Goal: Information Seeking & Learning: Learn about a topic

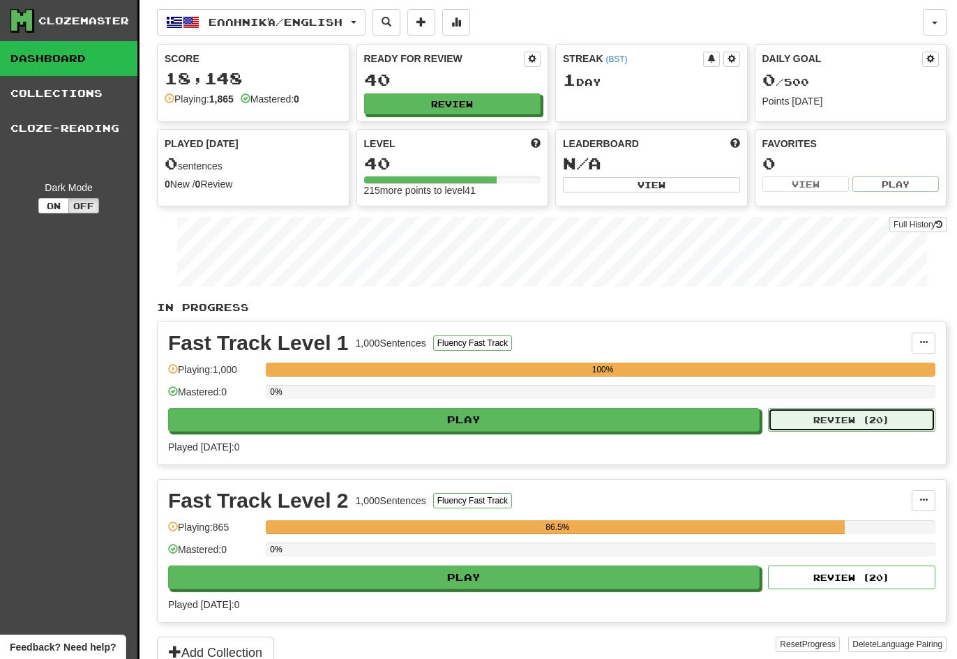
click at [828, 419] on button "Review ( 20 )" at bounding box center [851, 420] width 167 height 24
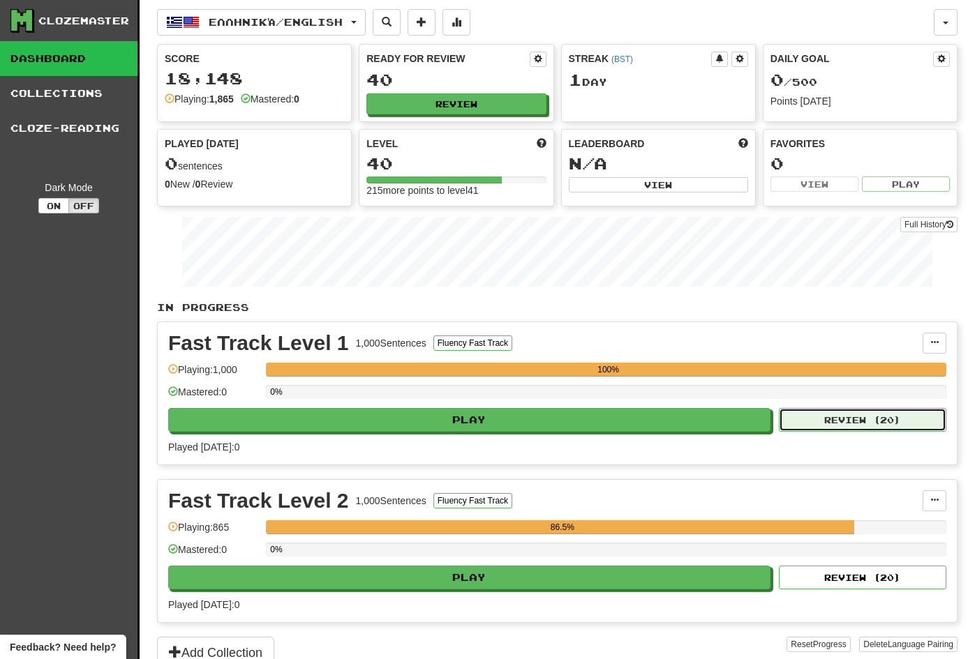
select select "**"
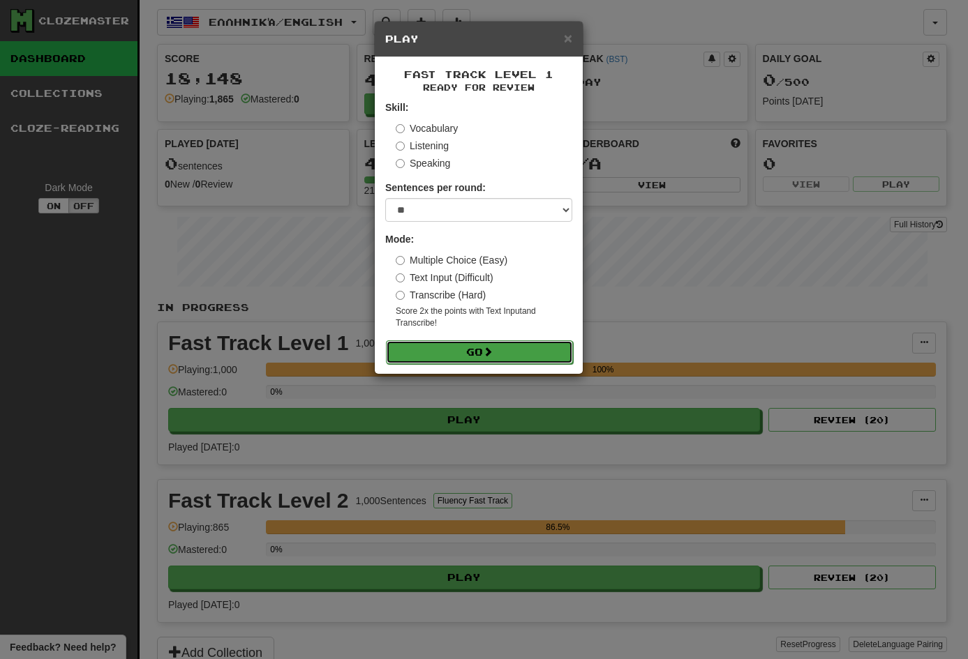
click at [508, 348] on button "Go" at bounding box center [479, 353] width 187 height 24
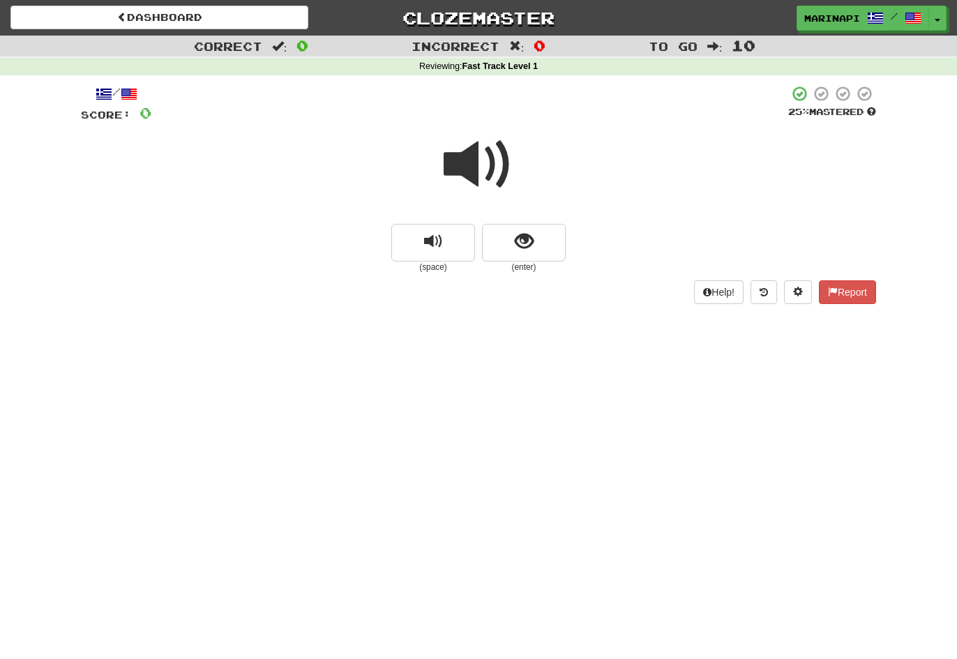
click at [495, 163] on span at bounding box center [479, 165] width 70 height 70
click at [522, 250] on span "show sentence" at bounding box center [524, 241] width 19 height 19
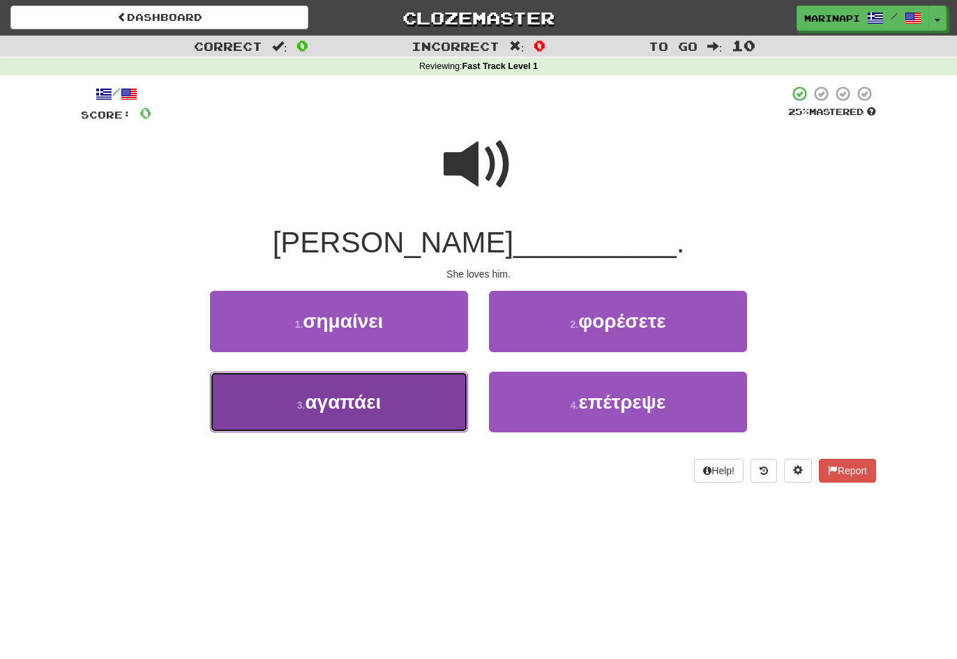
click at [428, 396] on button "3 . αγαπάει" at bounding box center [339, 402] width 258 height 61
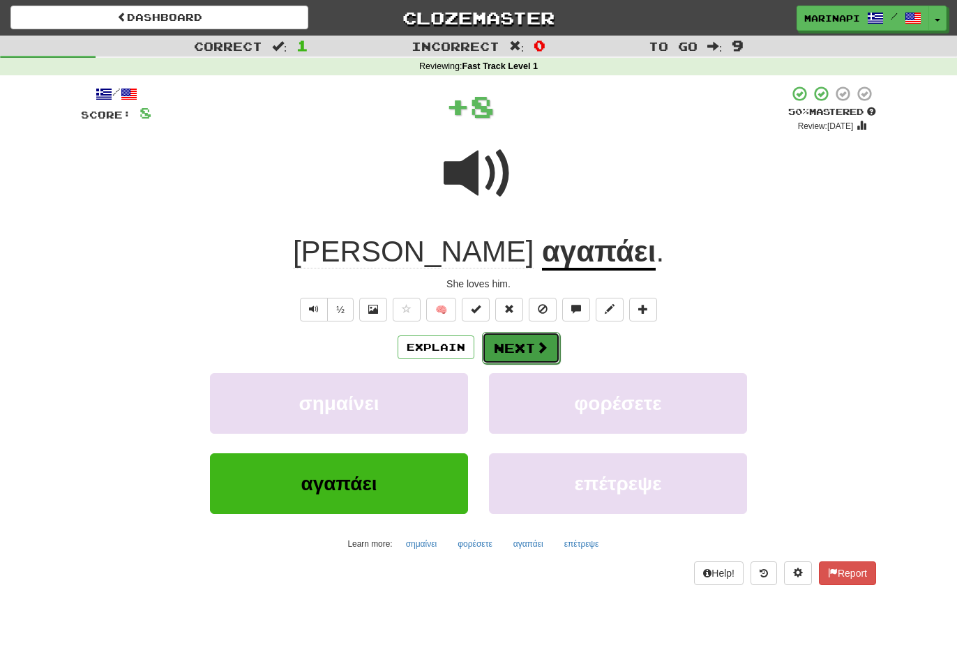
click at [542, 353] on span at bounding box center [542, 347] width 13 height 13
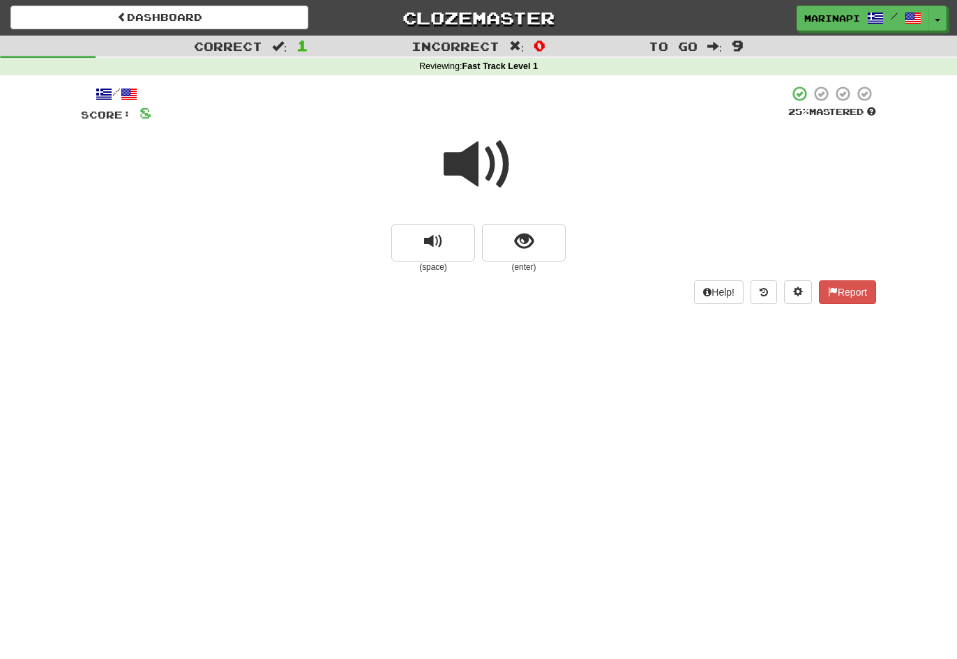
click at [497, 179] on span at bounding box center [479, 165] width 70 height 70
click at [524, 247] on span "show sentence" at bounding box center [524, 241] width 19 height 19
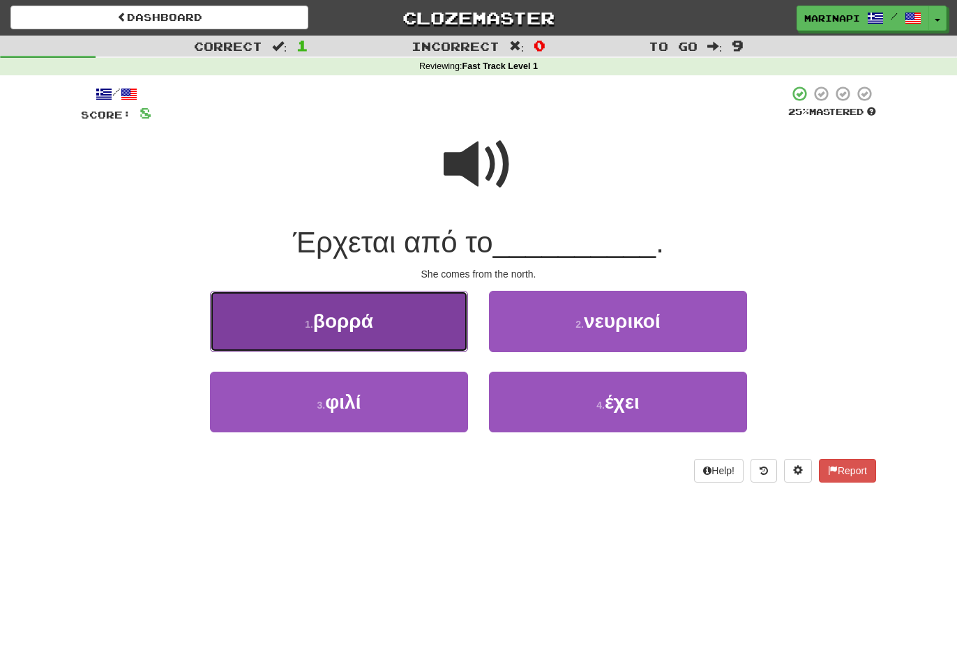
click at [433, 331] on button "1 . βορρά" at bounding box center [339, 321] width 258 height 61
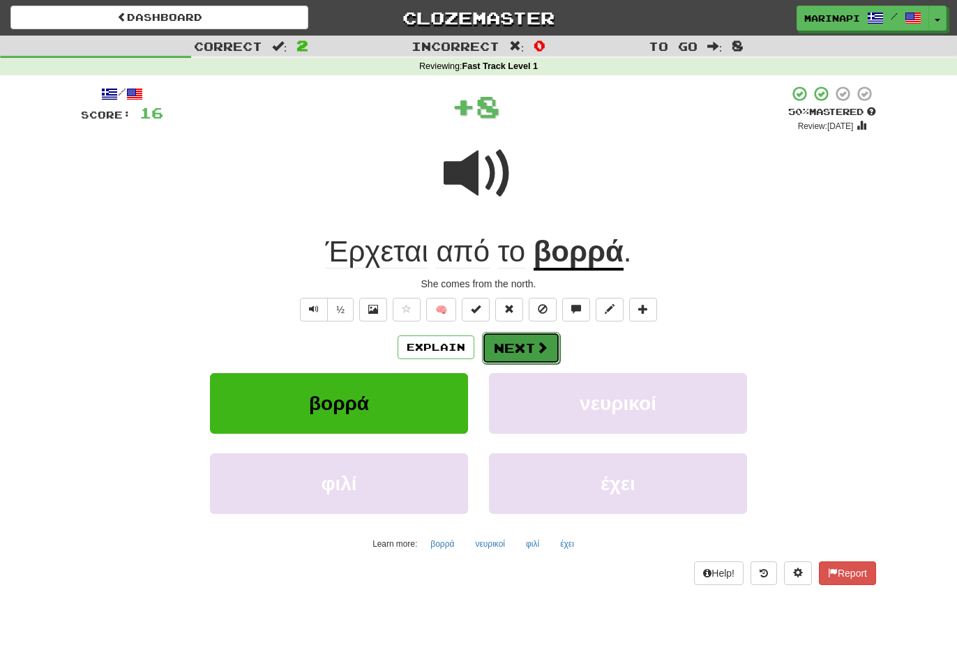
click at [504, 347] on button "Next" at bounding box center [521, 348] width 78 height 32
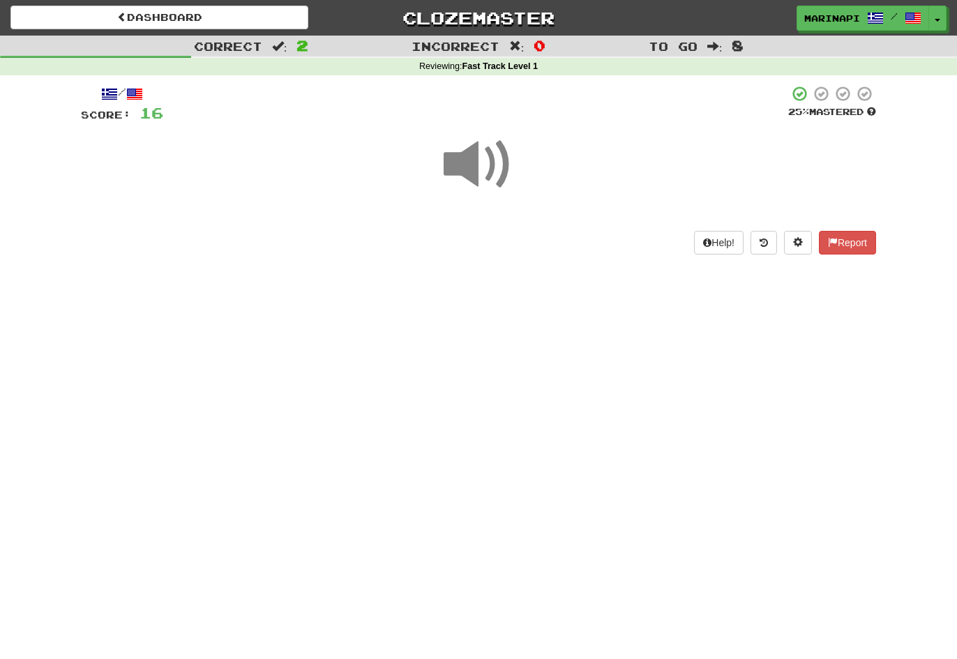
click at [474, 168] on span at bounding box center [479, 165] width 70 height 70
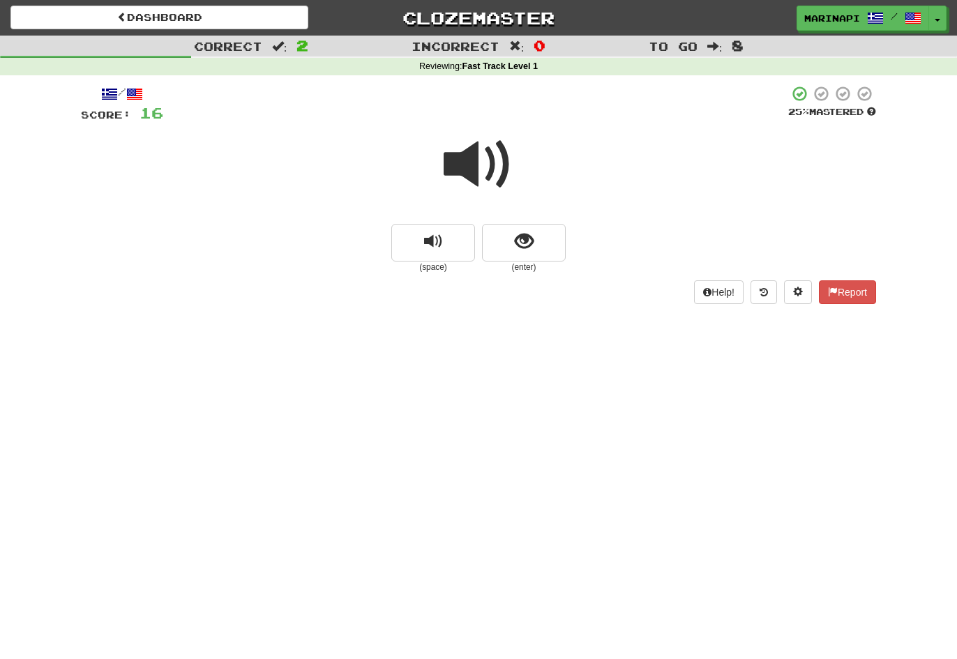
scroll to position [6, 0]
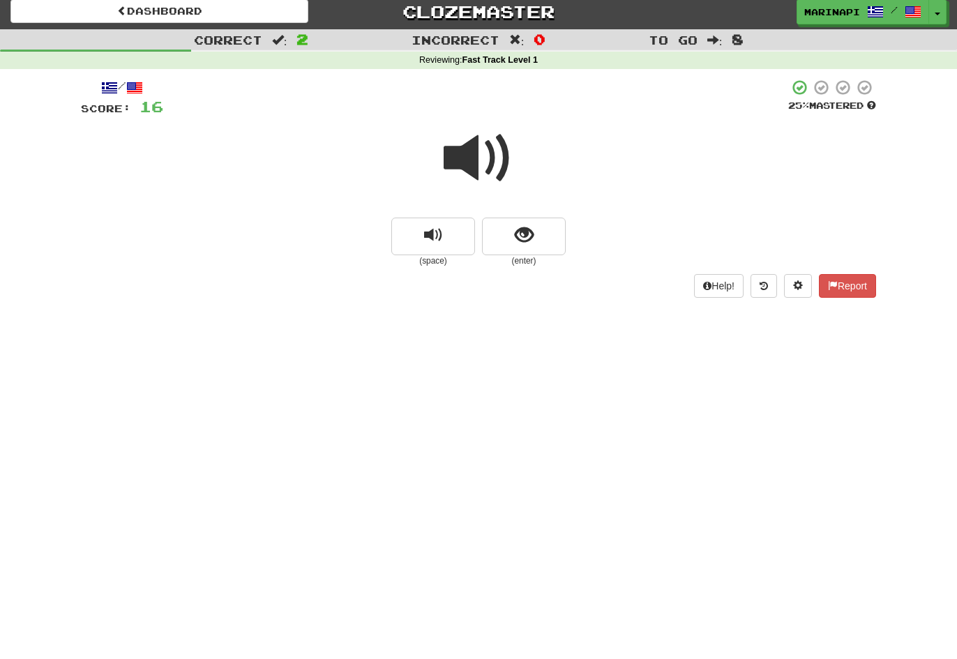
click at [506, 276] on div "Help! Report" at bounding box center [478, 286] width 795 height 24
click at [505, 260] on small "(enter)" at bounding box center [524, 261] width 84 height 12
click at [505, 248] on button "show sentence" at bounding box center [524, 237] width 84 height 38
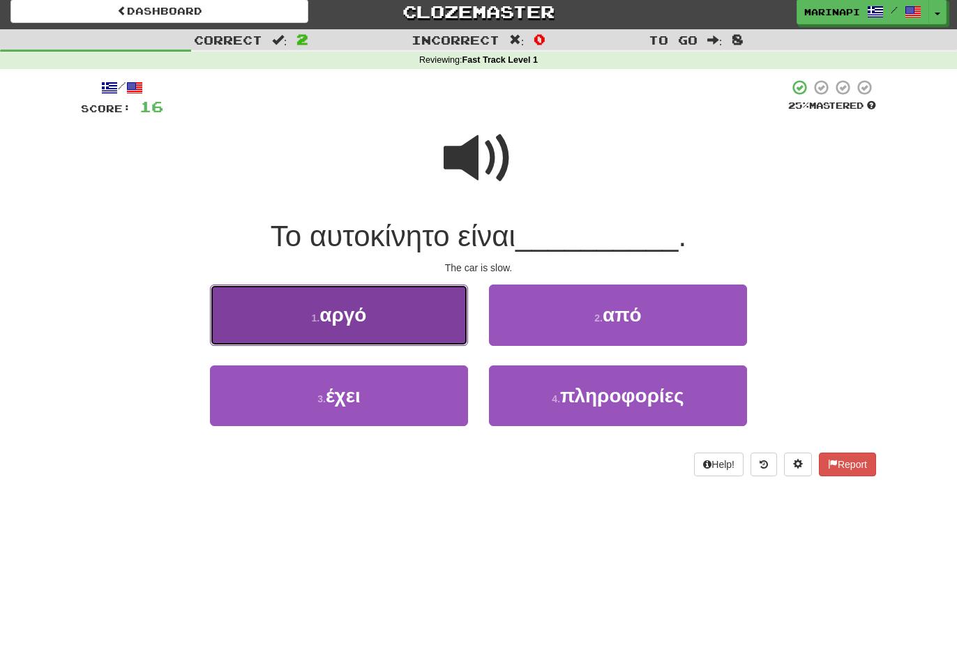
click at [398, 316] on button "1 . αργό" at bounding box center [339, 315] width 258 height 61
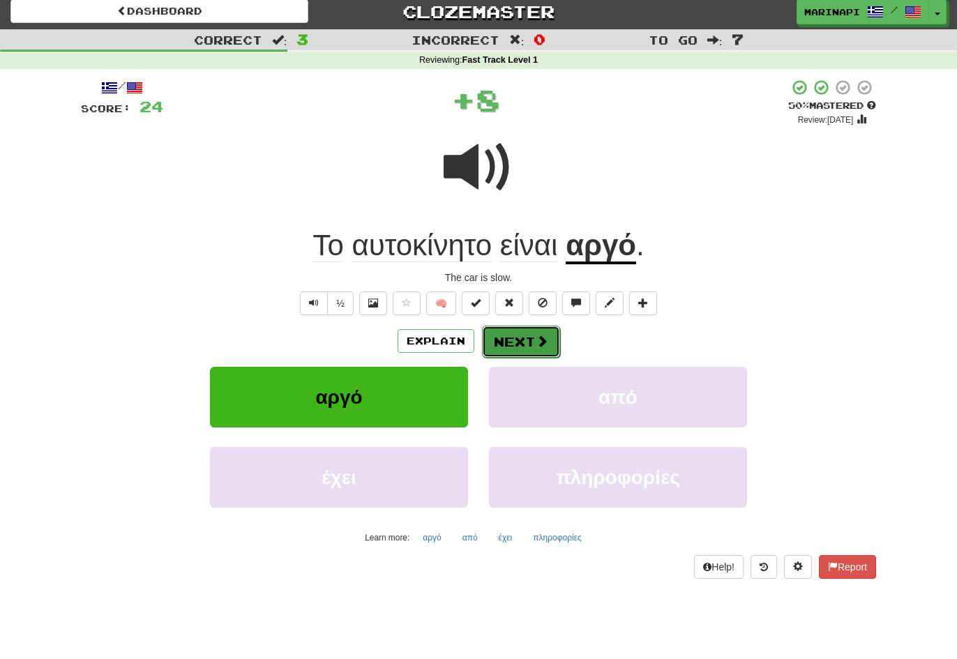
click at [527, 336] on button "Next" at bounding box center [521, 342] width 78 height 32
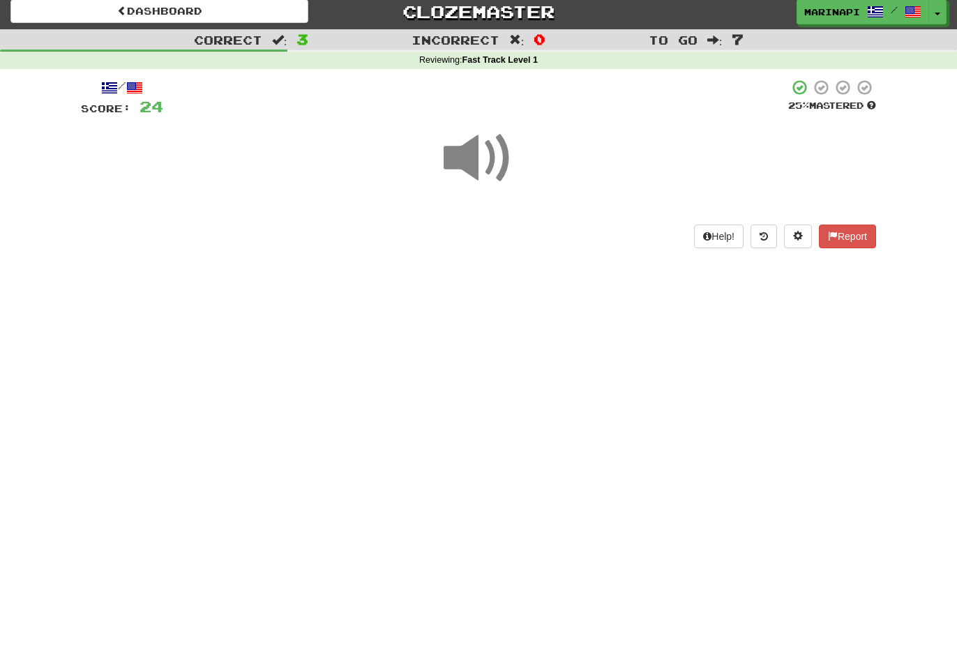
click at [463, 158] on span at bounding box center [479, 159] width 70 height 70
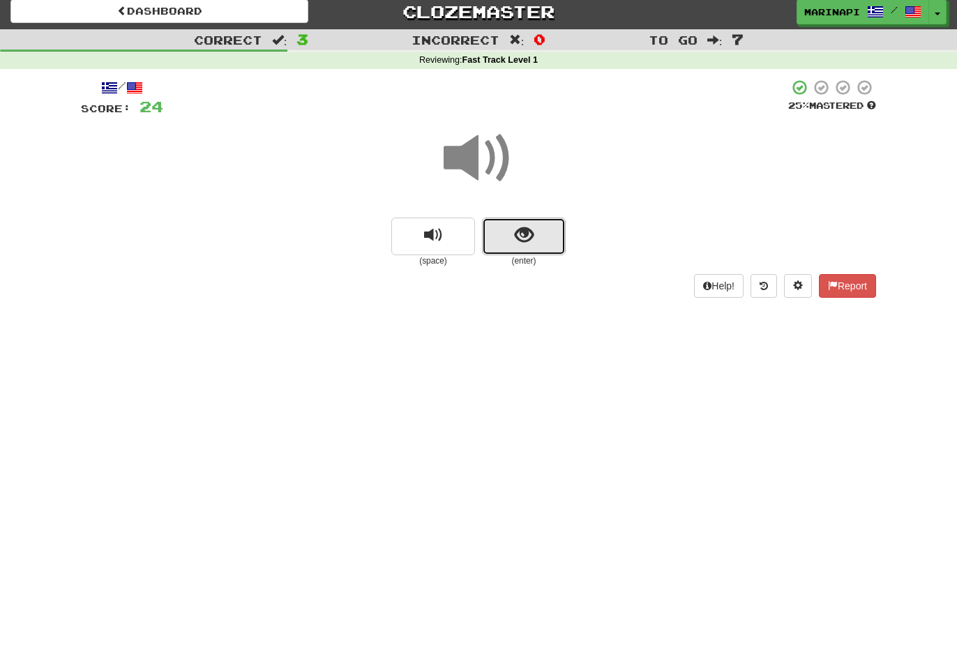
click at [513, 237] on button "show sentence" at bounding box center [524, 237] width 84 height 38
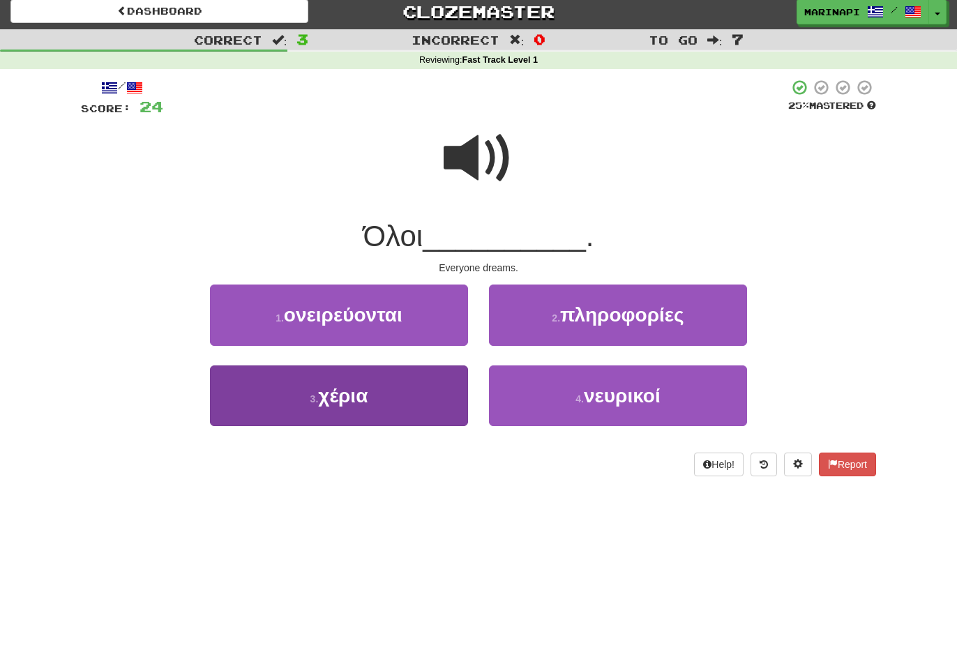
scroll to position [8, 0]
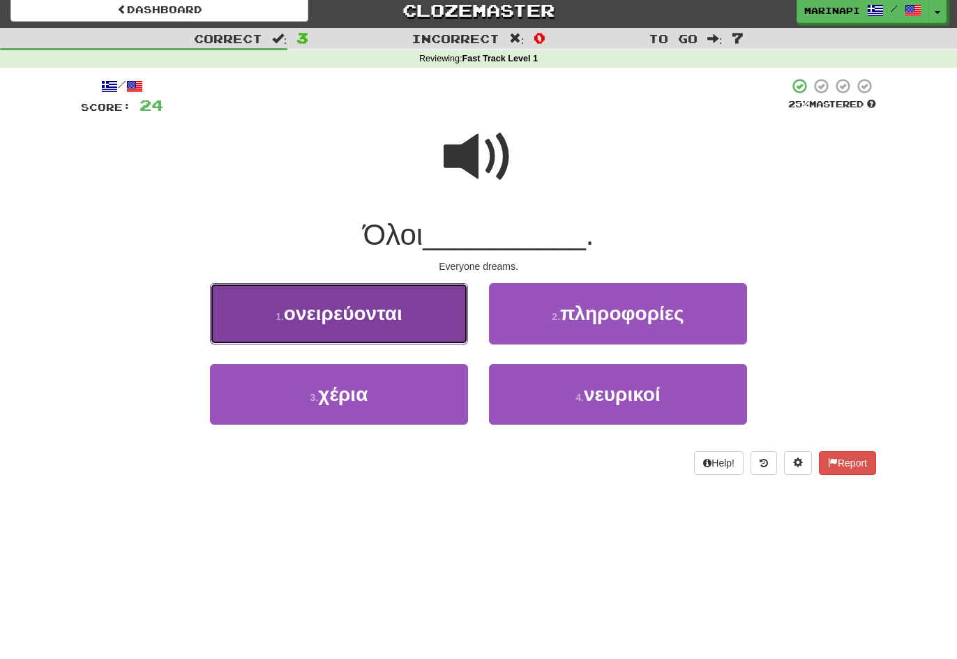
click at [424, 312] on button "1 . ονειρεύονται" at bounding box center [339, 313] width 258 height 61
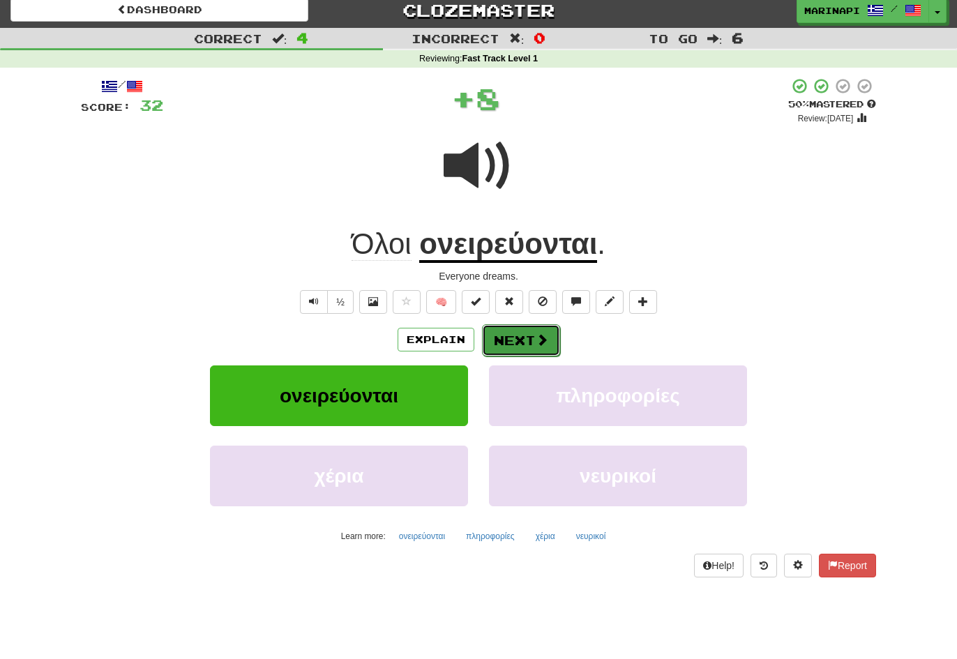
click at [524, 345] on button "Next" at bounding box center [521, 340] width 78 height 32
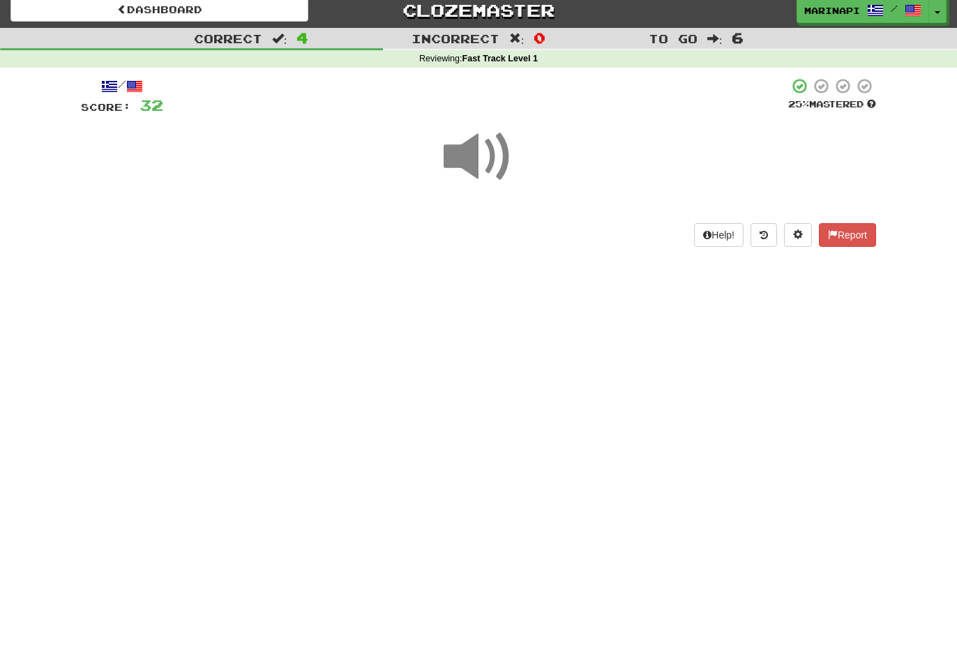
click at [491, 165] on span at bounding box center [479, 157] width 70 height 70
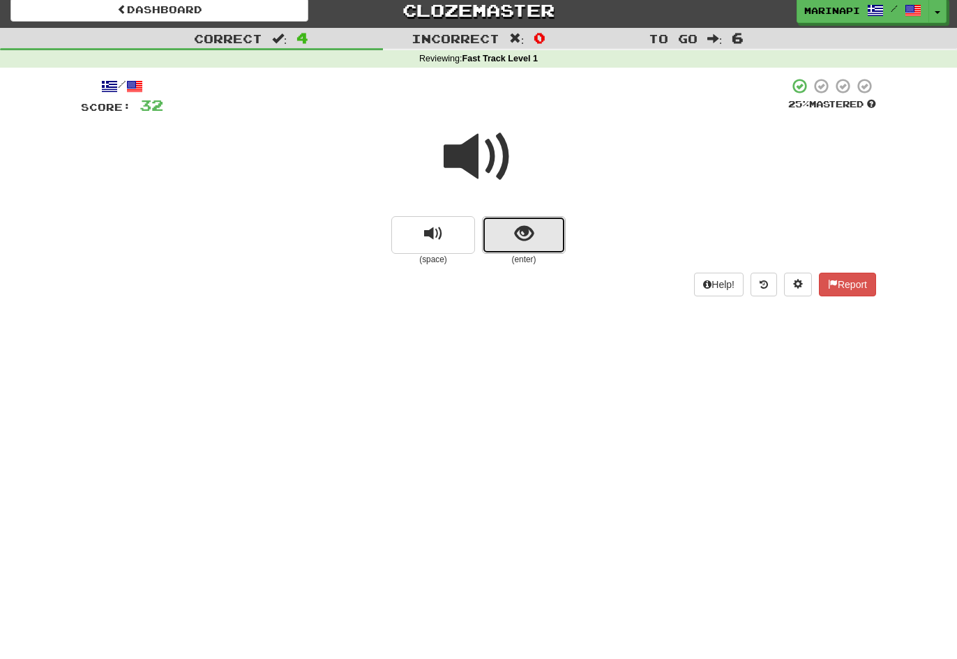
click at [514, 238] on button "show sentence" at bounding box center [524, 235] width 84 height 38
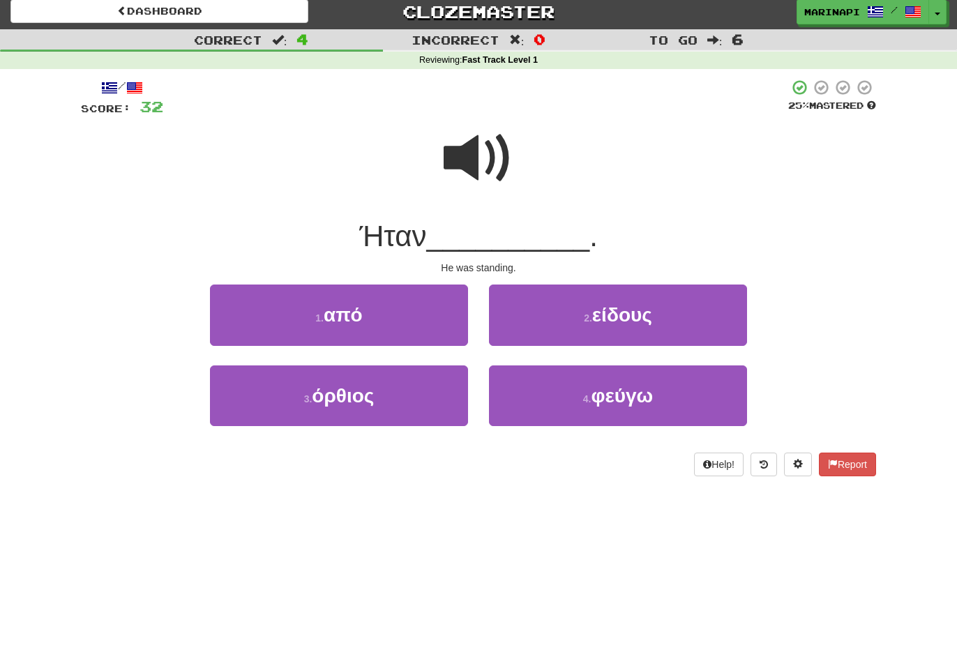
scroll to position [5, 0]
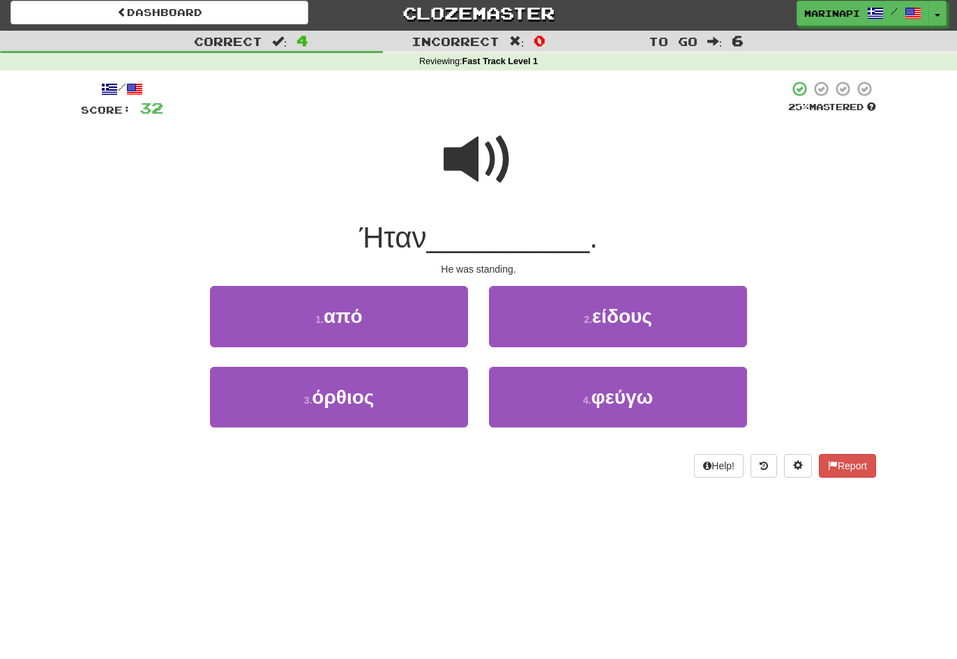
click at [479, 169] on span at bounding box center [479, 160] width 70 height 70
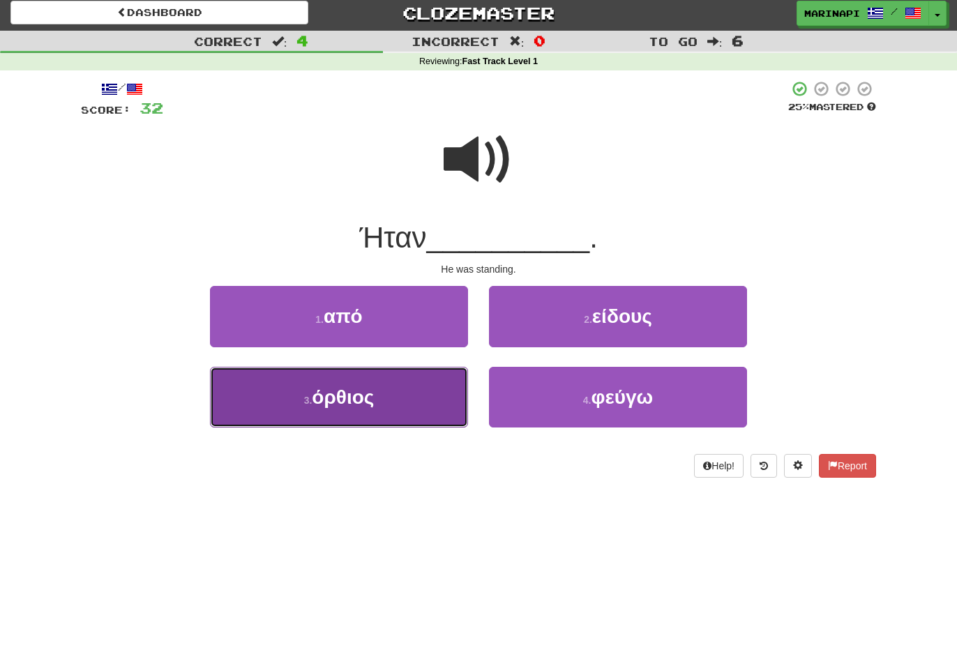
click at [403, 410] on button "3 . όρθιος" at bounding box center [339, 397] width 258 height 61
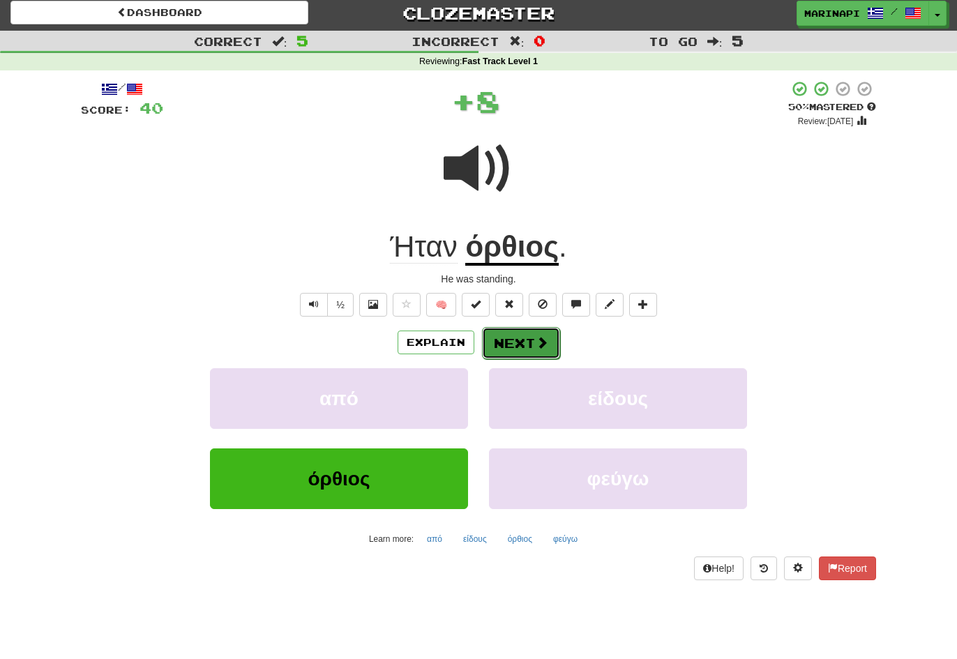
click at [506, 333] on button "Next" at bounding box center [521, 343] width 78 height 32
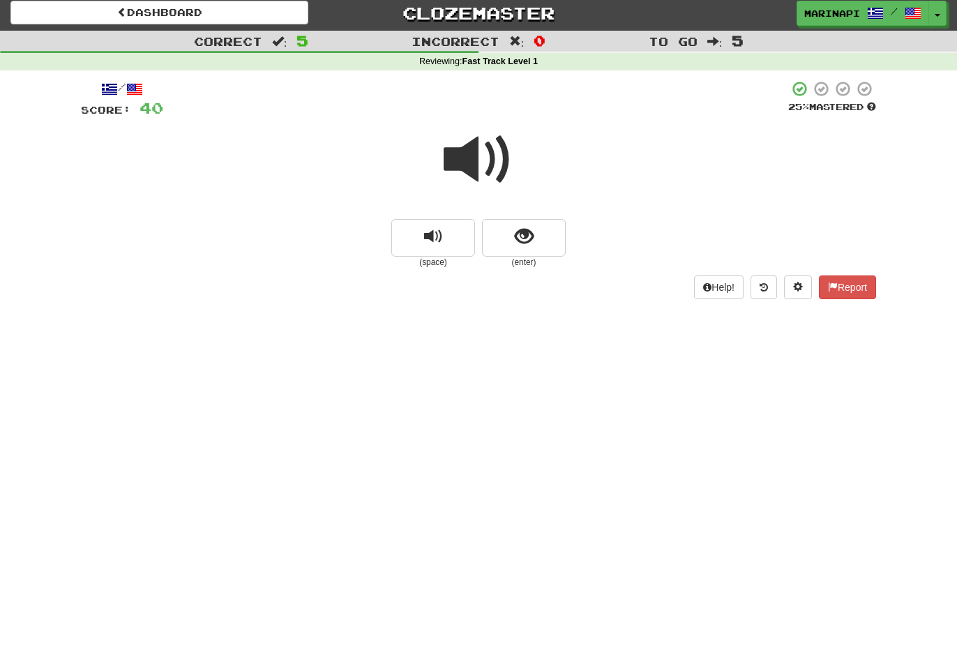
click at [496, 162] on span at bounding box center [479, 160] width 70 height 70
click at [510, 230] on button "show sentence" at bounding box center [524, 238] width 84 height 38
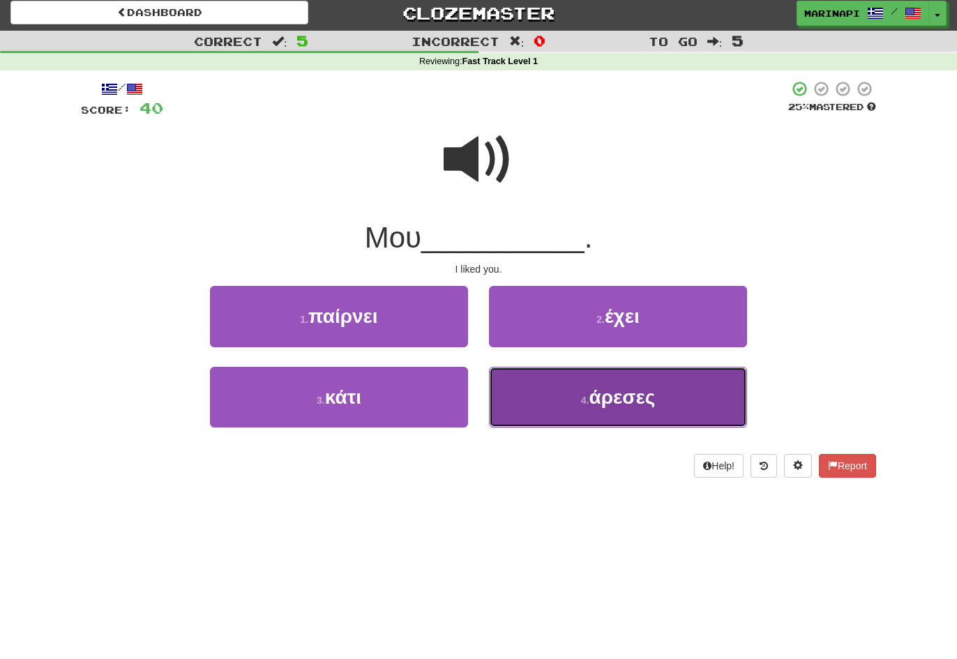
click at [534, 386] on button "4 . άρεσες" at bounding box center [618, 397] width 258 height 61
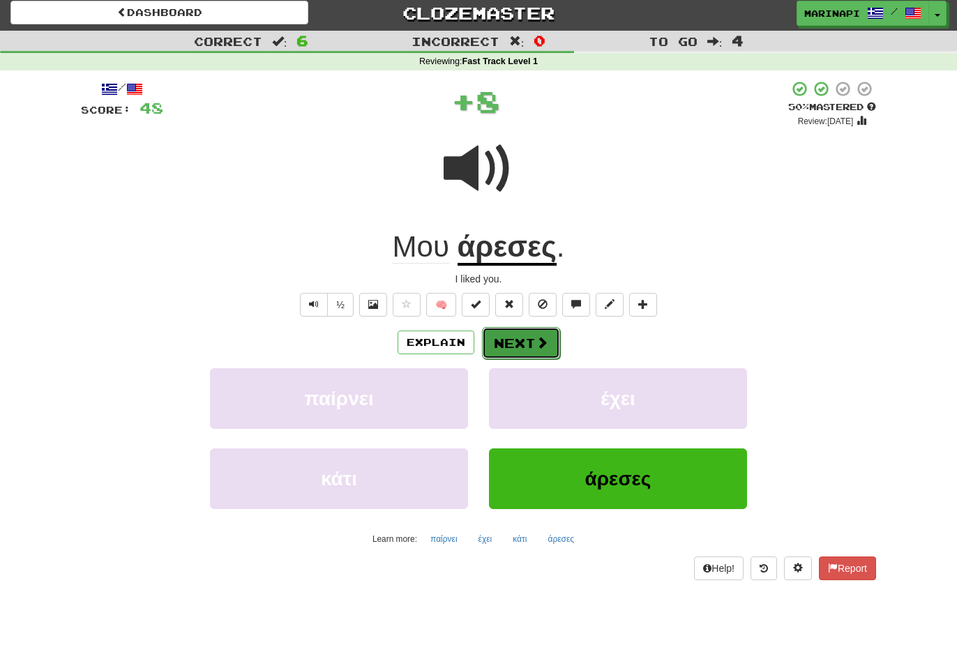
click at [533, 345] on button "Next" at bounding box center [521, 343] width 78 height 32
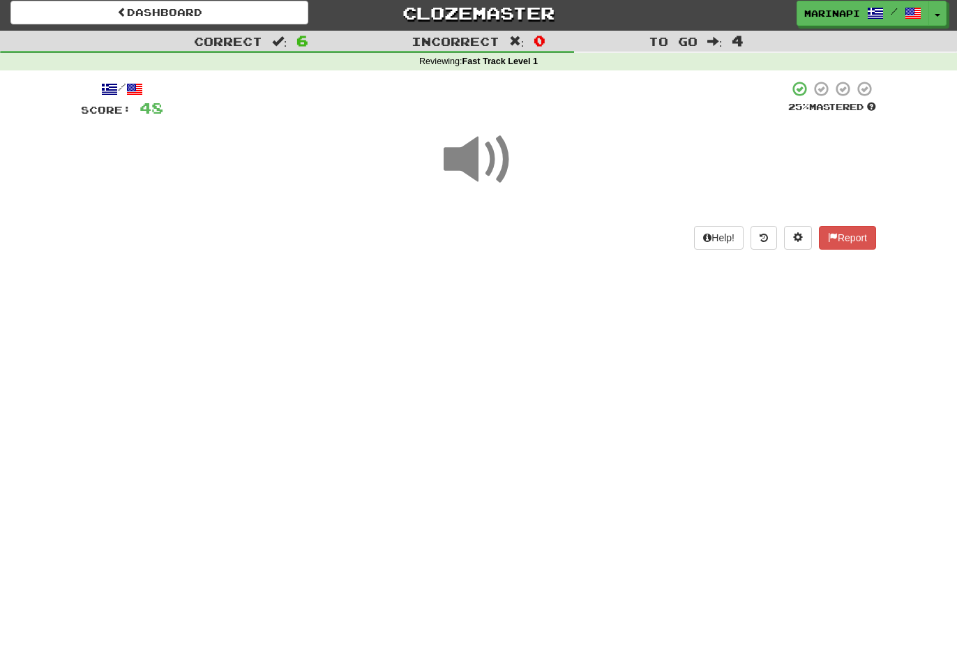
click at [490, 176] on span at bounding box center [479, 160] width 70 height 70
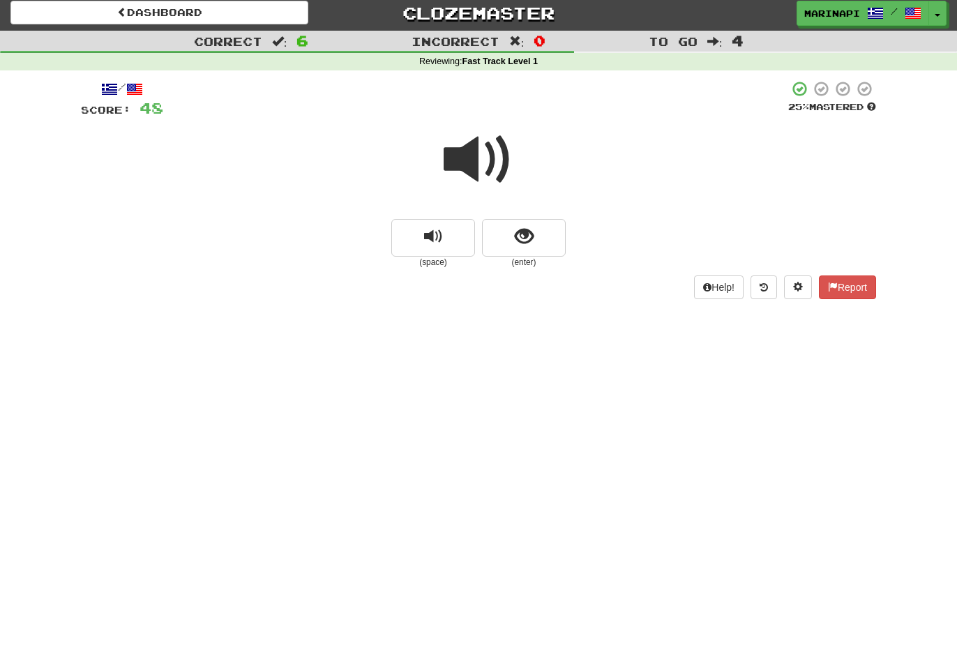
click at [516, 257] on small "(enter)" at bounding box center [524, 263] width 84 height 12
click at [516, 244] on span "show sentence" at bounding box center [524, 236] width 19 height 19
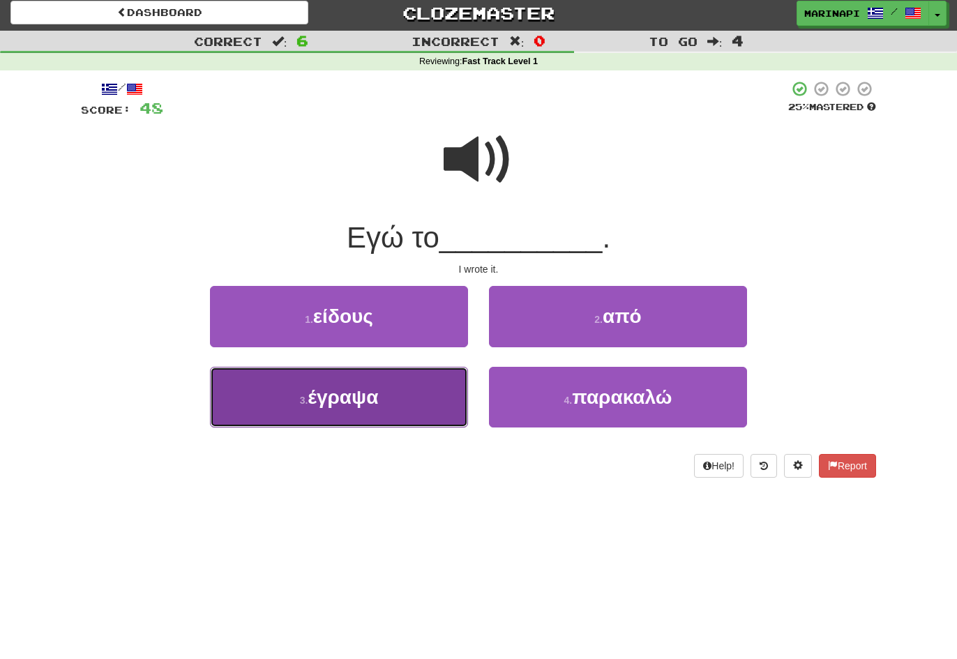
click at [442, 399] on button "3 . έγραψα" at bounding box center [339, 397] width 258 height 61
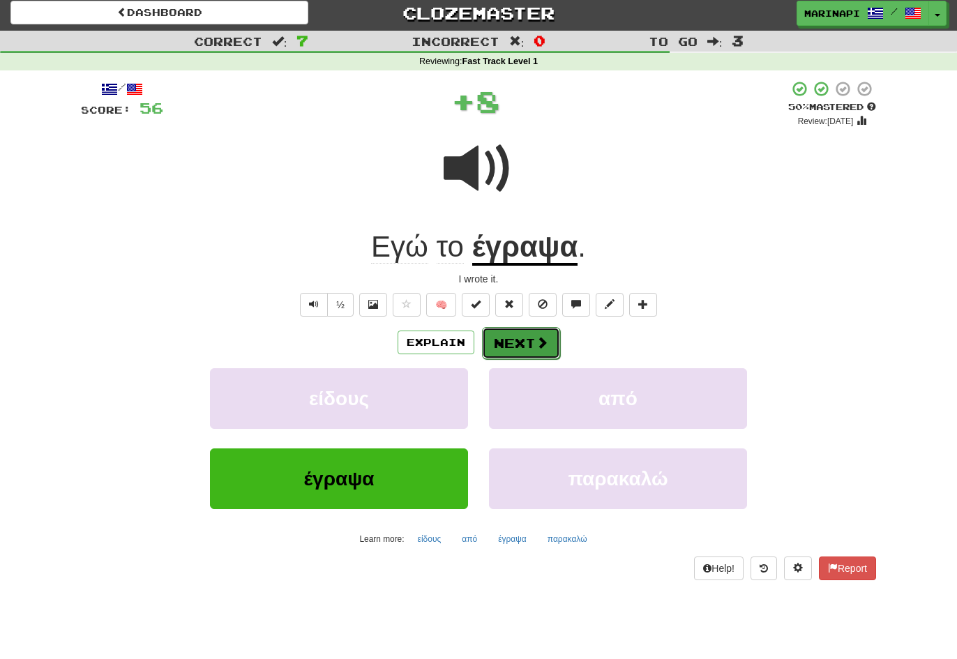
click at [525, 340] on button "Next" at bounding box center [521, 343] width 78 height 32
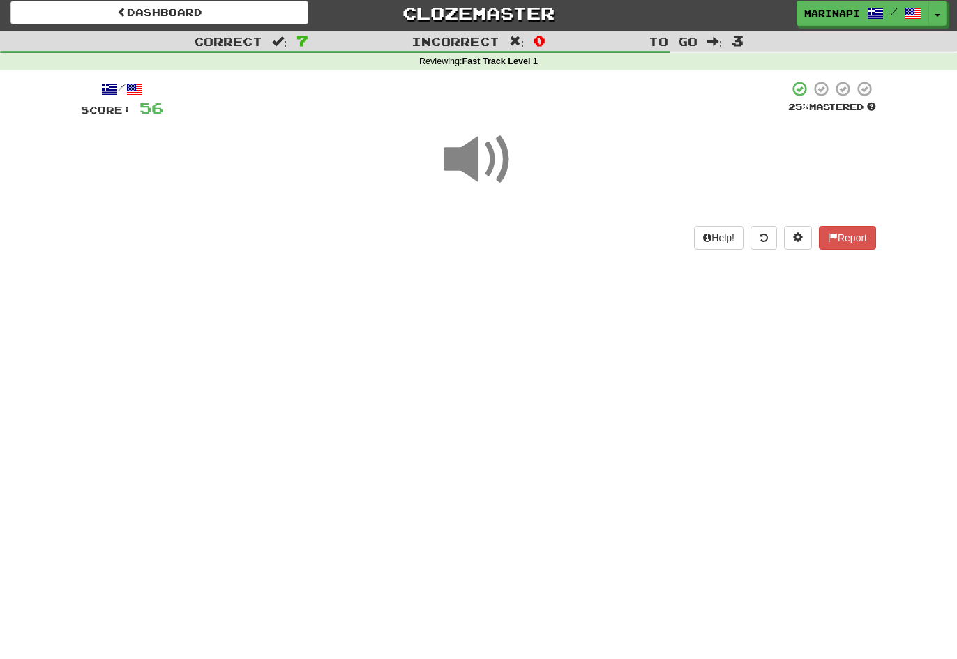
click at [495, 161] on span at bounding box center [479, 160] width 70 height 70
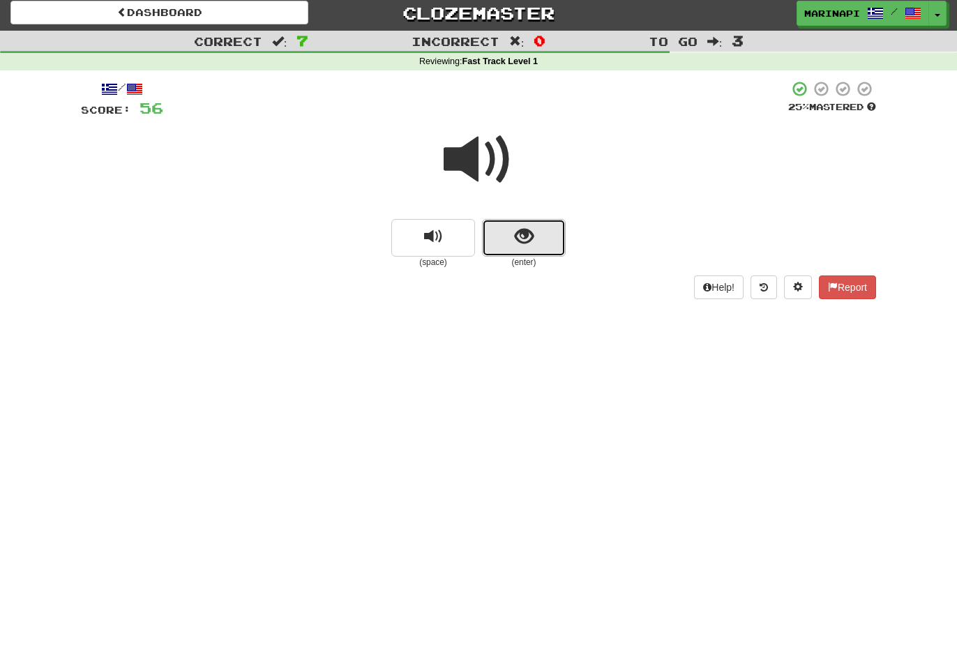
click at [520, 246] on span "show sentence" at bounding box center [524, 236] width 19 height 19
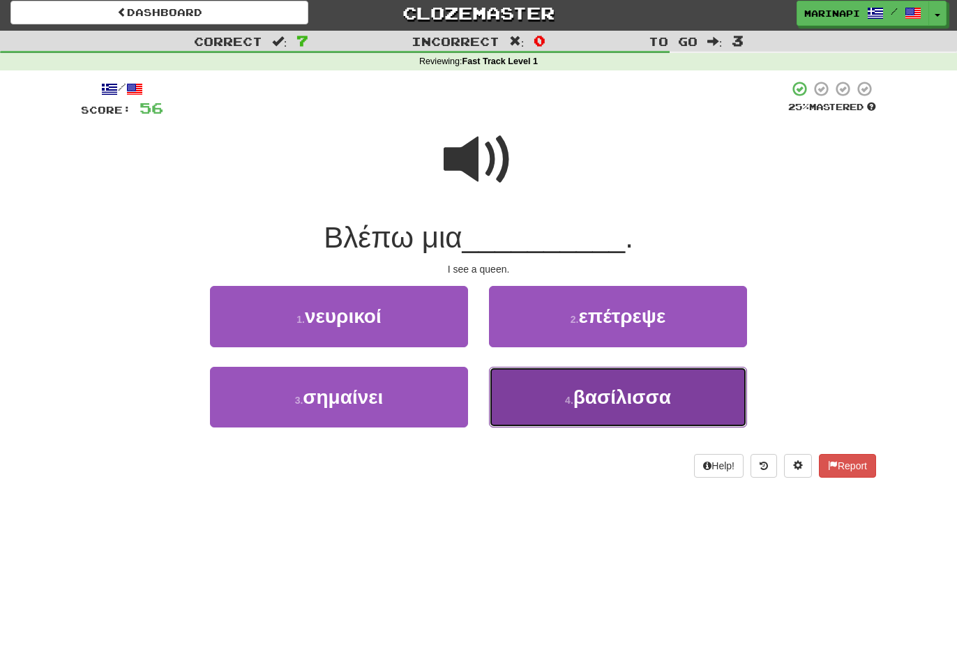
click at [554, 389] on button "4 . βασίλισσα" at bounding box center [618, 397] width 258 height 61
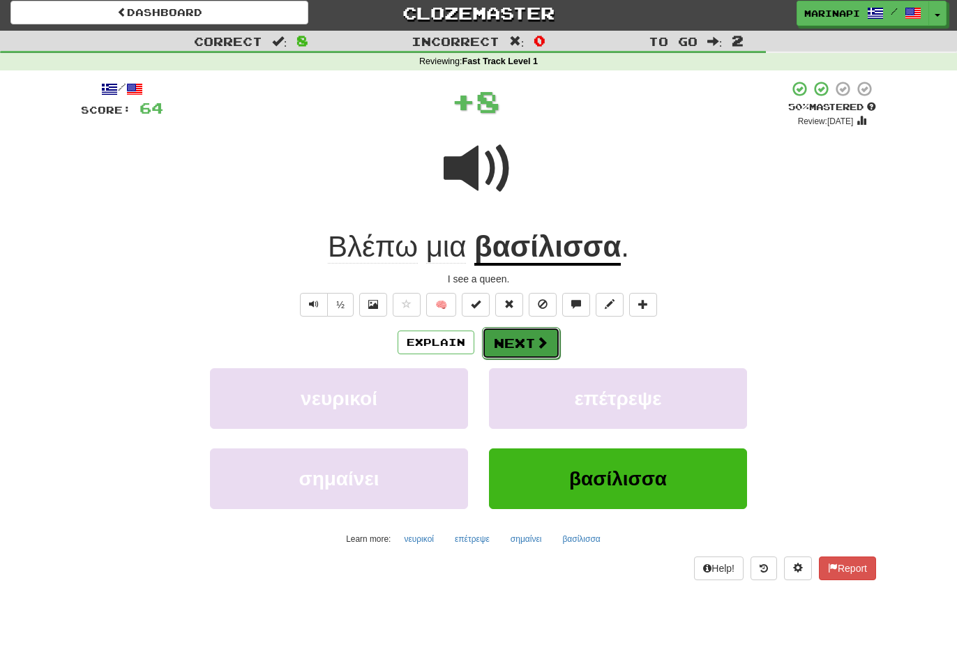
click at [529, 344] on button "Next" at bounding box center [521, 343] width 78 height 32
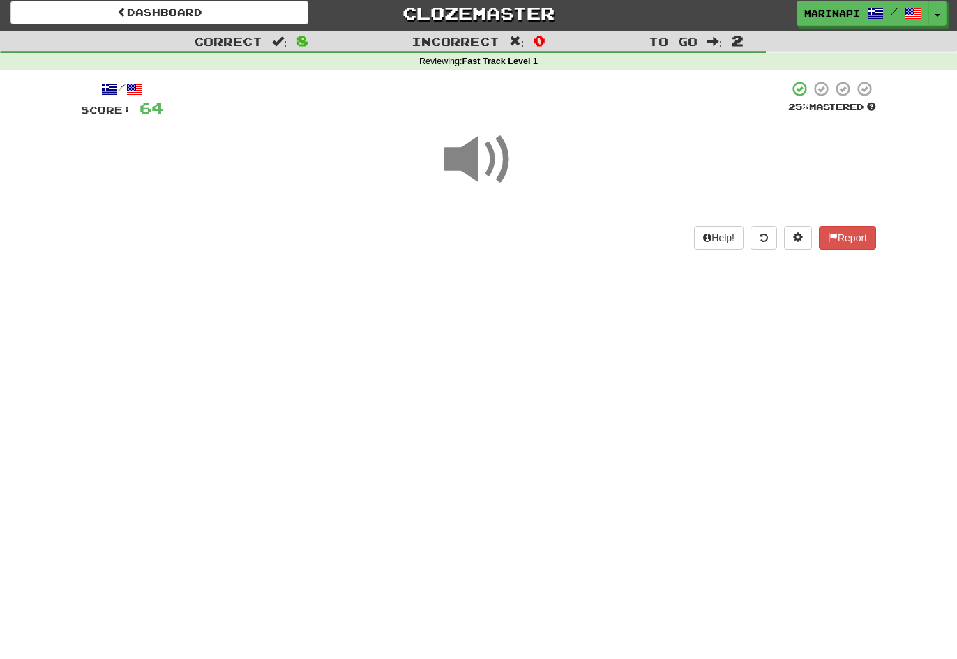
click at [495, 175] on span at bounding box center [479, 160] width 70 height 70
click at [495, 174] on span at bounding box center [479, 160] width 70 height 70
click at [497, 170] on span at bounding box center [479, 160] width 70 height 70
click at [488, 158] on span at bounding box center [479, 160] width 70 height 70
click at [500, 170] on span at bounding box center [479, 160] width 70 height 70
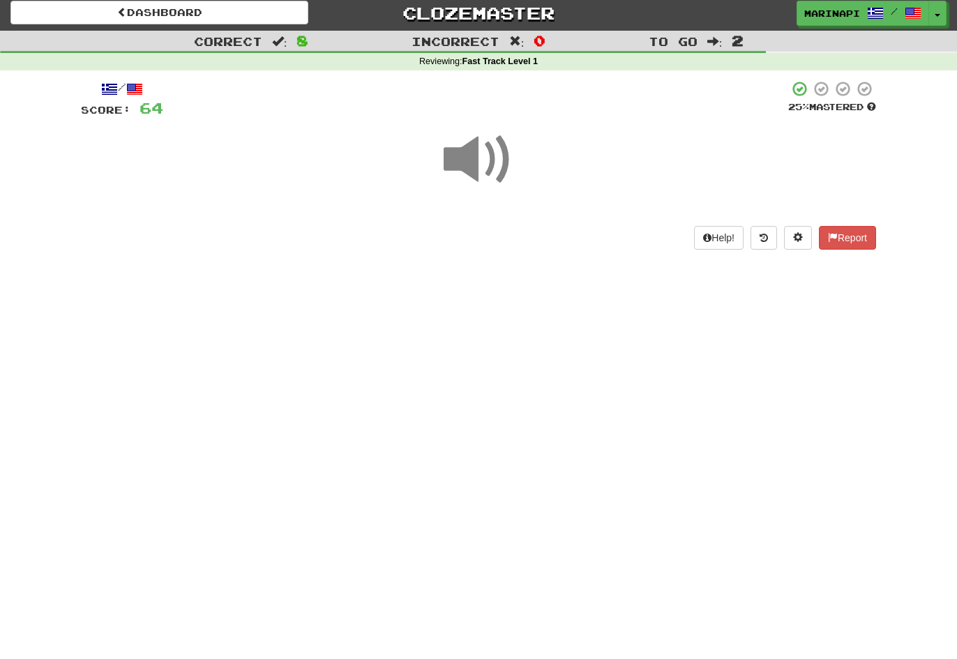
click at [500, 170] on span at bounding box center [479, 160] width 70 height 70
click at [493, 167] on span at bounding box center [479, 160] width 70 height 70
click at [494, 170] on span at bounding box center [479, 160] width 70 height 70
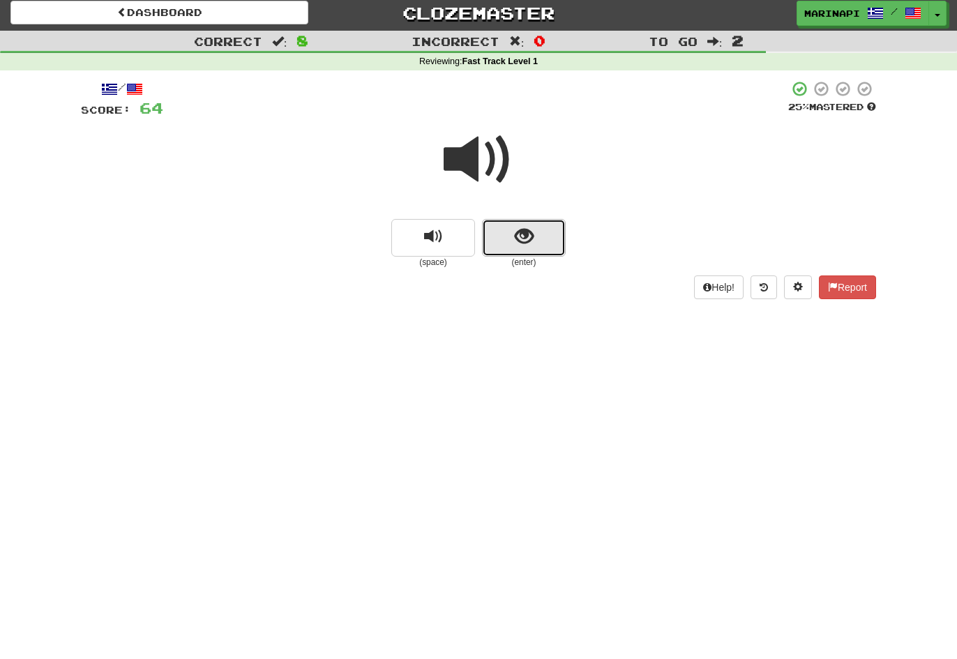
click at [488, 230] on button "show sentence" at bounding box center [524, 238] width 84 height 38
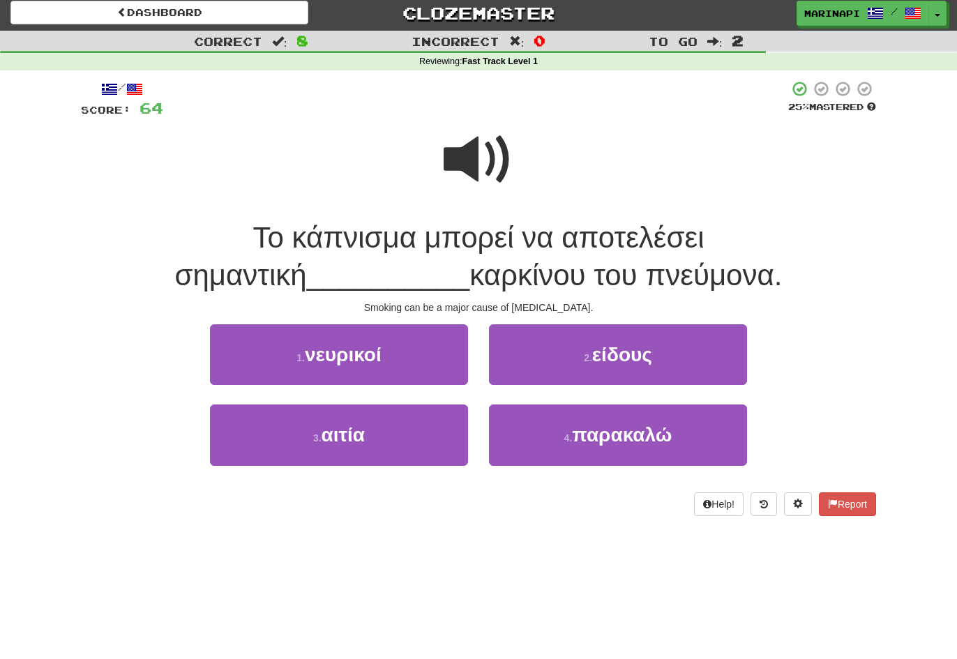
click at [472, 161] on span at bounding box center [479, 160] width 70 height 70
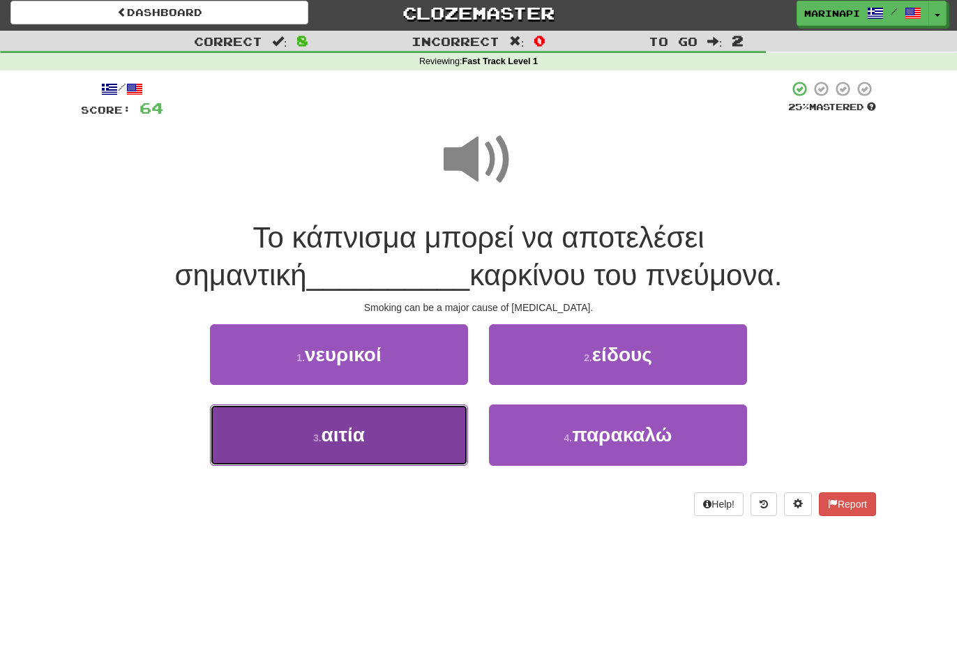
click at [409, 442] on button "3 . αιτία" at bounding box center [339, 435] width 258 height 61
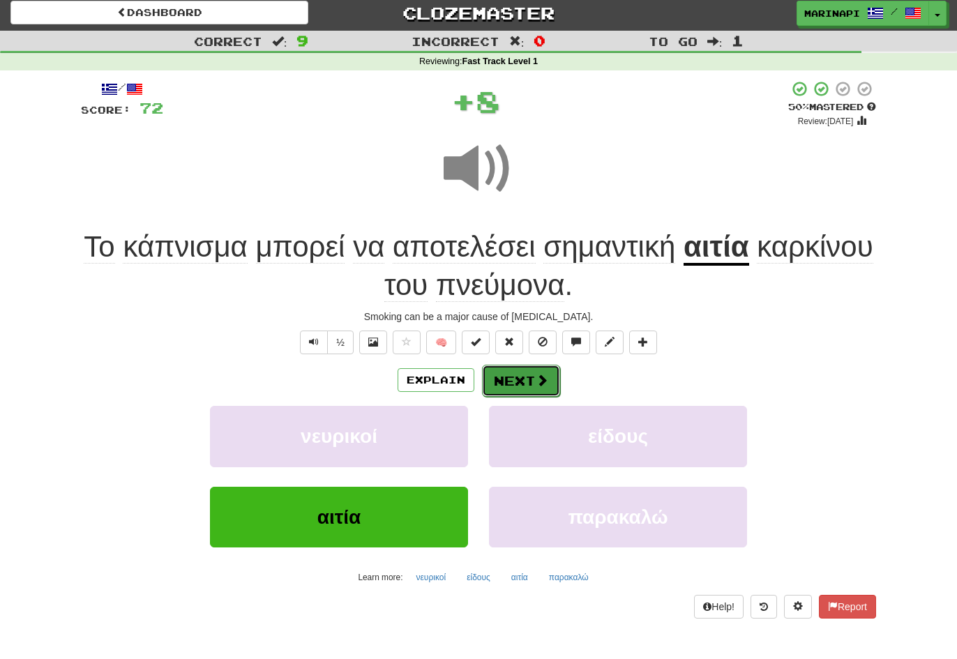
click at [513, 394] on button "Next" at bounding box center [521, 381] width 78 height 32
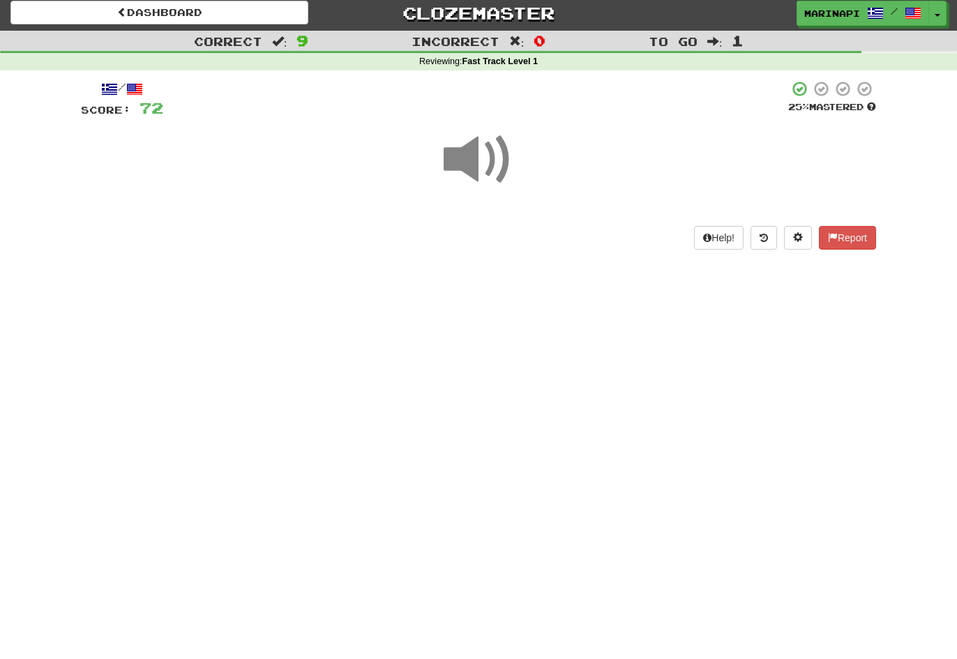
click at [492, 174] on span at bounding box center [479, 160] width 70 height 70
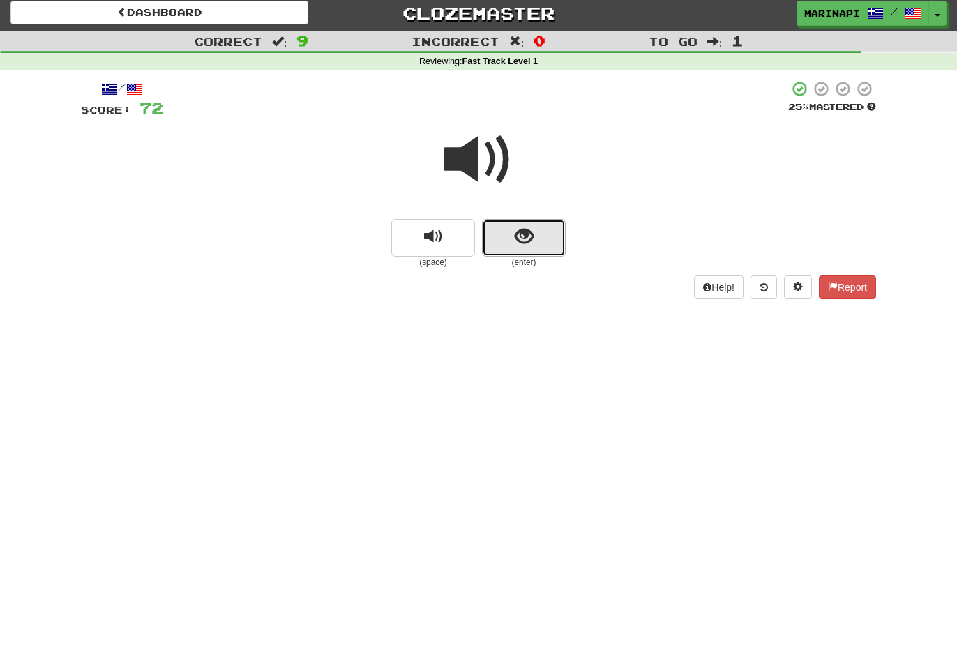
click at [527, 246] on span "show sentence" at bounding box center [524, 236] width 19 height 19
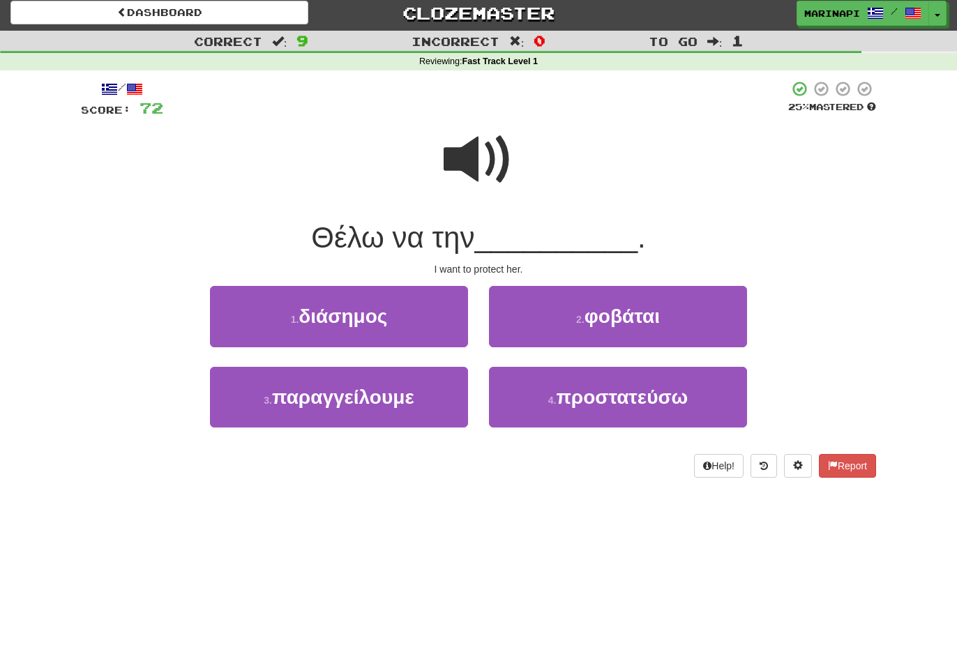
click at [495, 171] on span at bounding box center [479, 160] width 70 height 70
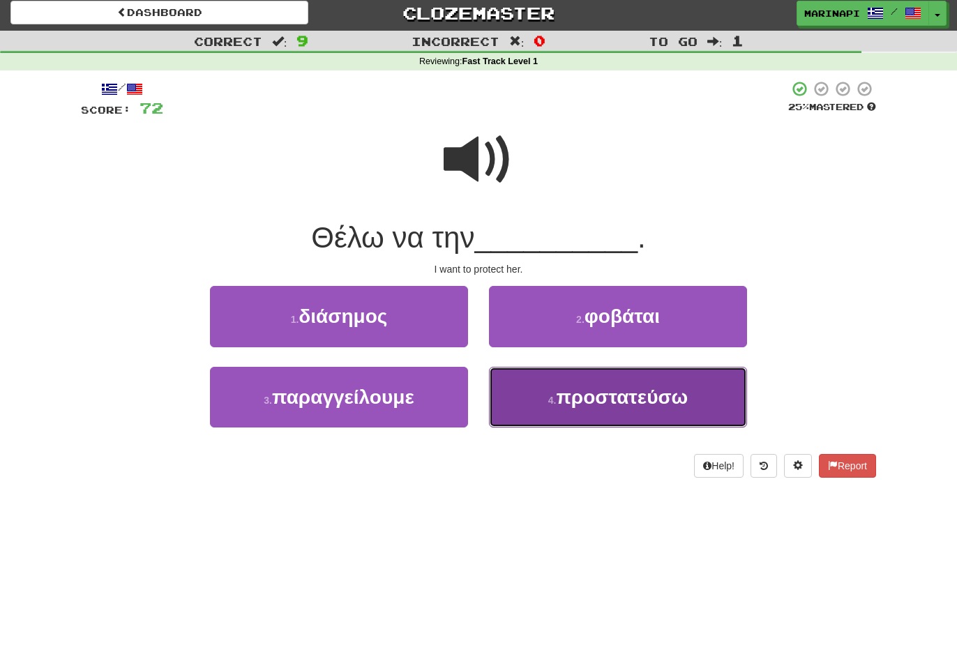
click at [558, 388] on button "4 . προστατεύσω" at bounding box center [618, 397] width 258 height 61
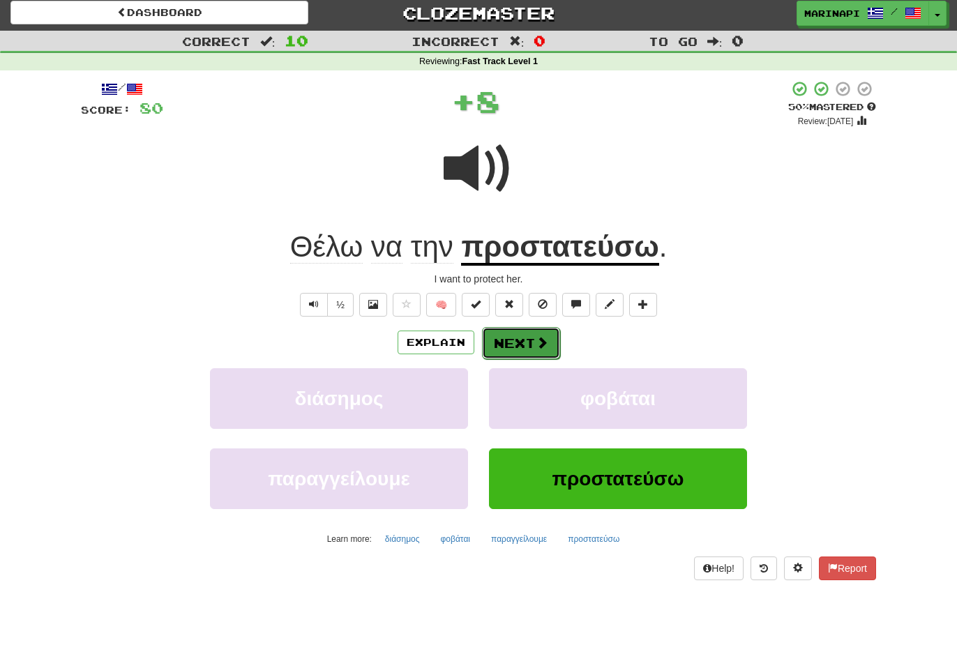
click at [543, 337] on span at bounding box center [542, 342] width 13 height 13
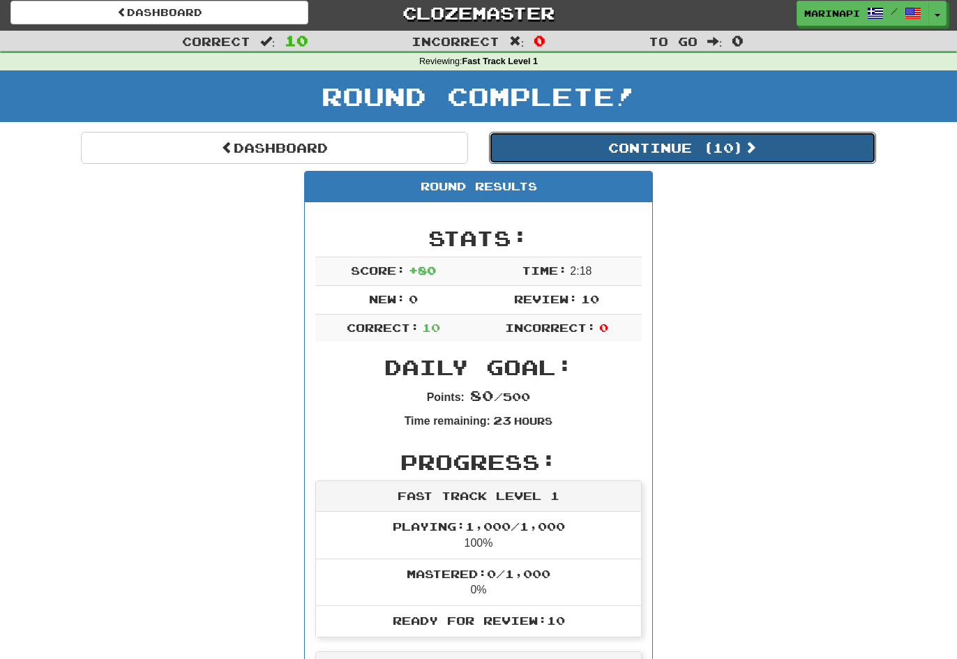
click at [548, 145] on button "Continue ( 10 )" at bounding box center [682, 148] width 387 height 32
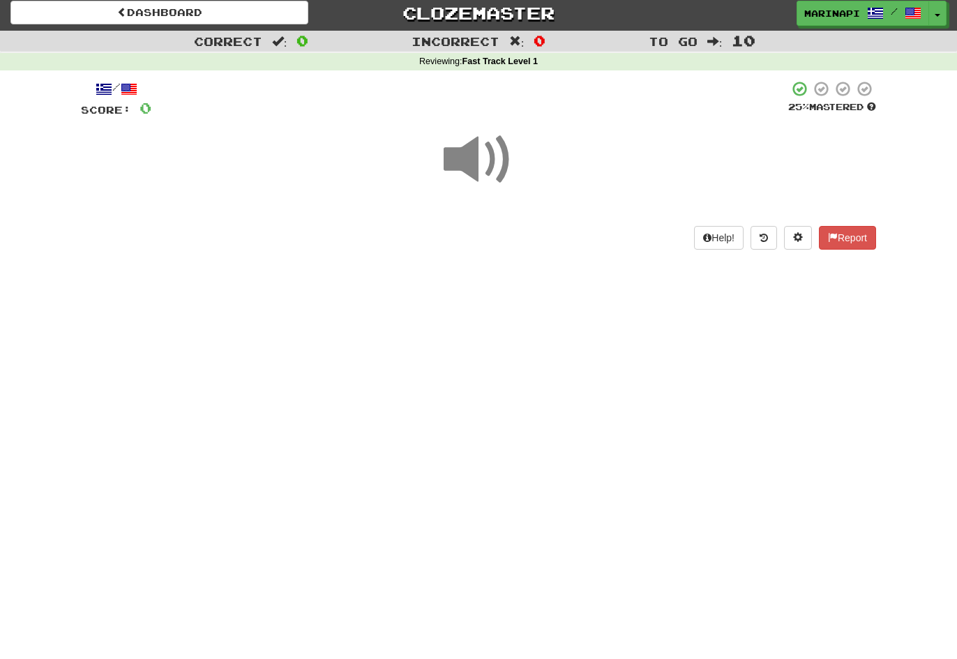
click at [486, 158] on span at bounding box center [479, 160] width 70 height 70
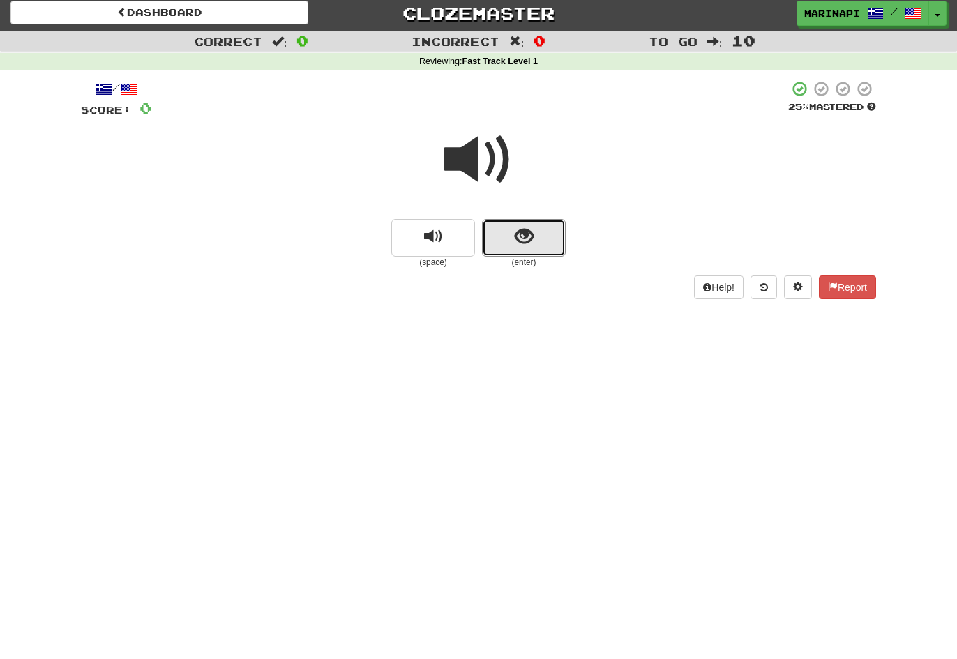
click at [517, 225] on button "show sentence" at bounding box center [524, 238] width 84 height 38
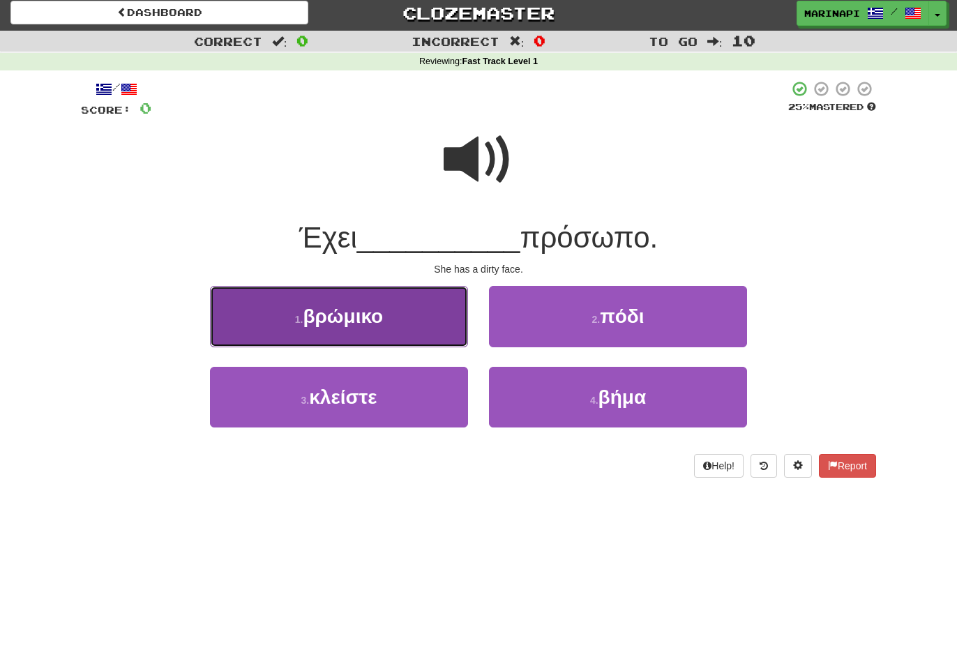
click at [415, 329] on button "1 . βρώμικο" at bounding box center [339, 316] width 258 height 61
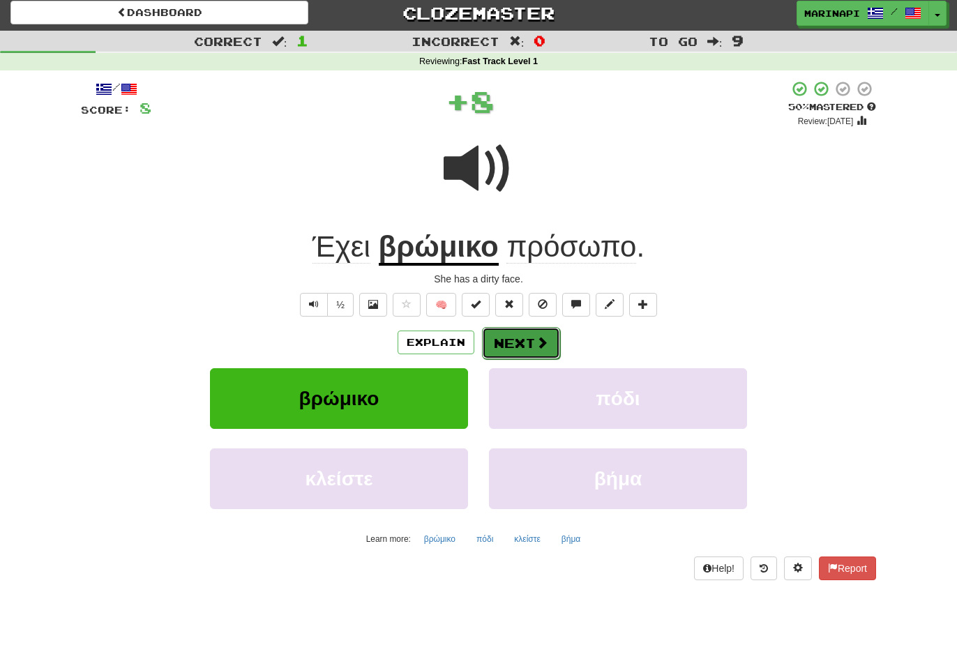
click at [516, 352] on button "Next" at bounding box center [521, 343] width 78 height 32
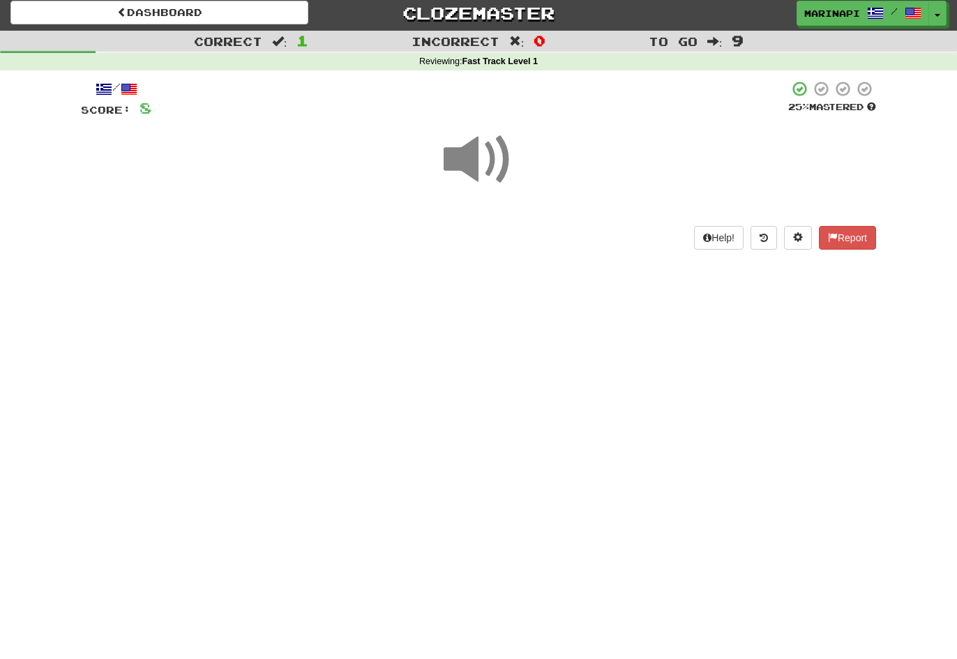
click at [480, 172] on span at bounding box center [479, 160] width 70 height 70
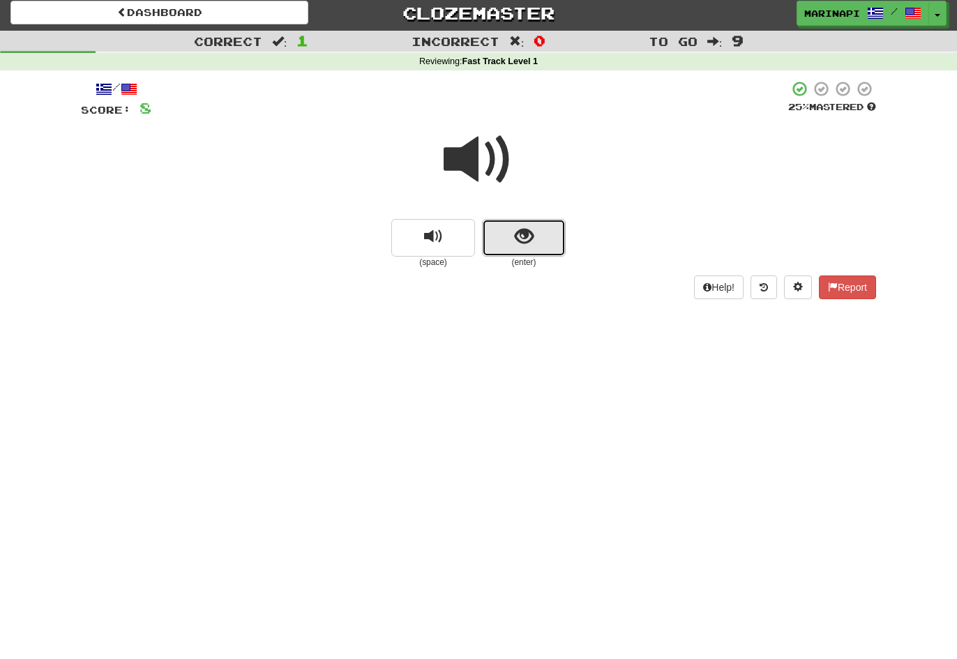
click at [511, 242] on button "show sentence" at bounding box center [524, 238] width 84 height 38
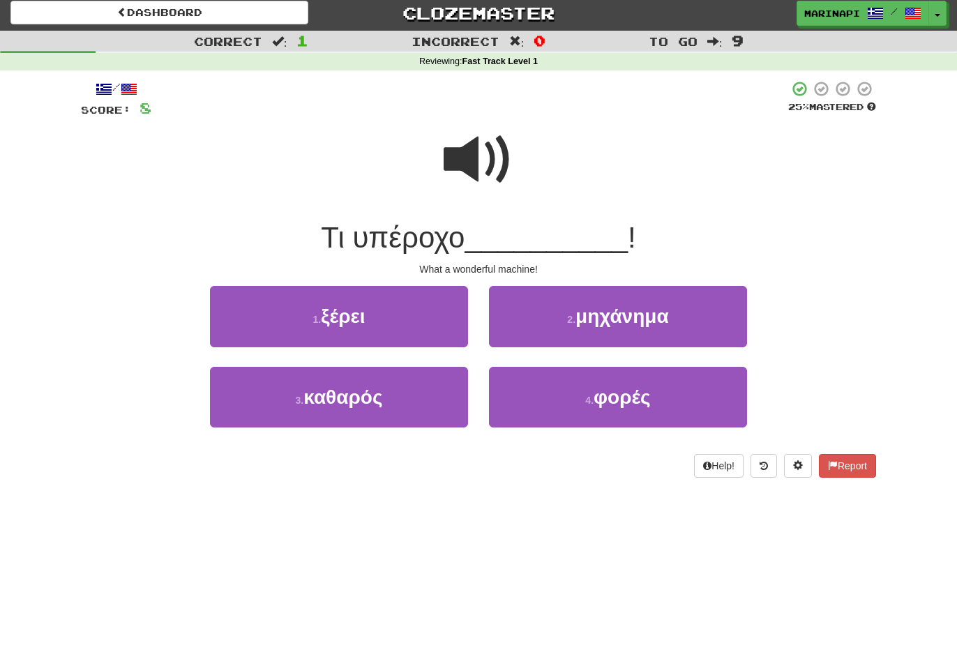
click at [488, 164] on span at bounding box center [479, 160] width 70 height 70
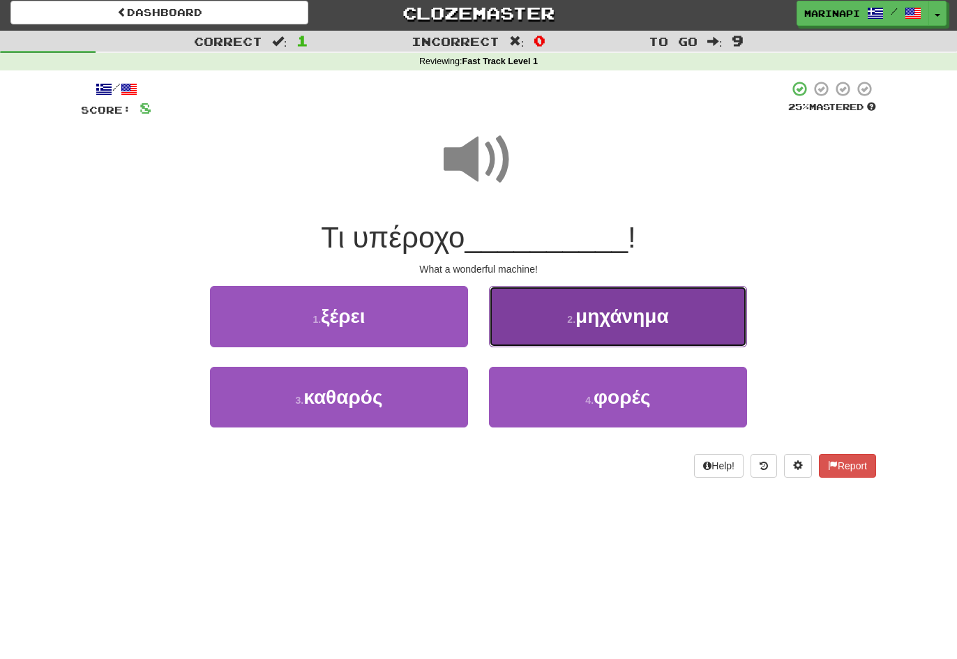
click at [586, 334] on button "2 . μηχάνημα" at bounding box center [618, 316] width 258 height 61
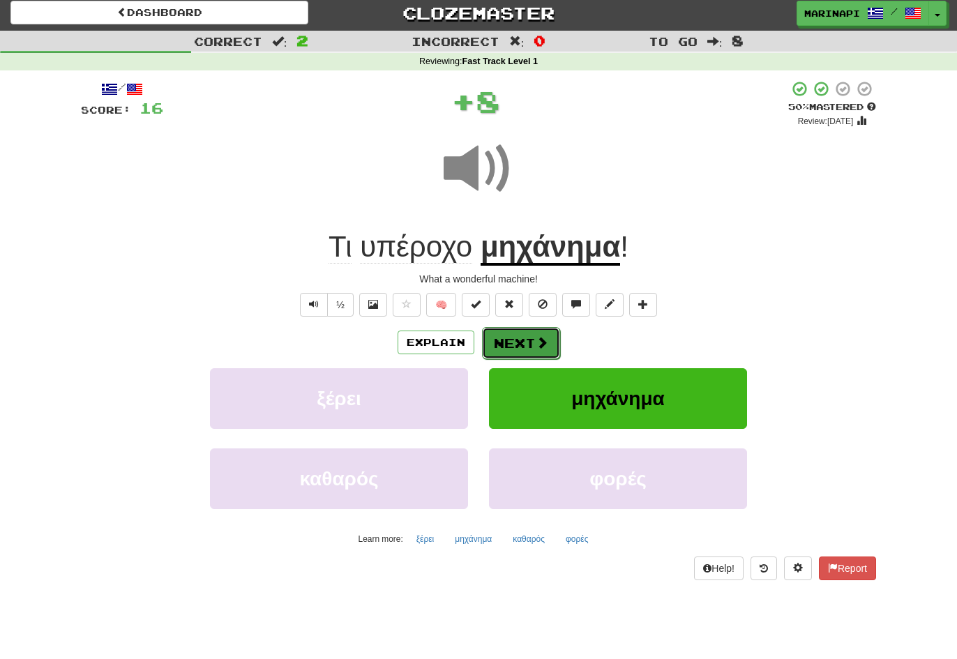
click at [540, 340] on span at bounding box center [542, 342] width 13 height 13
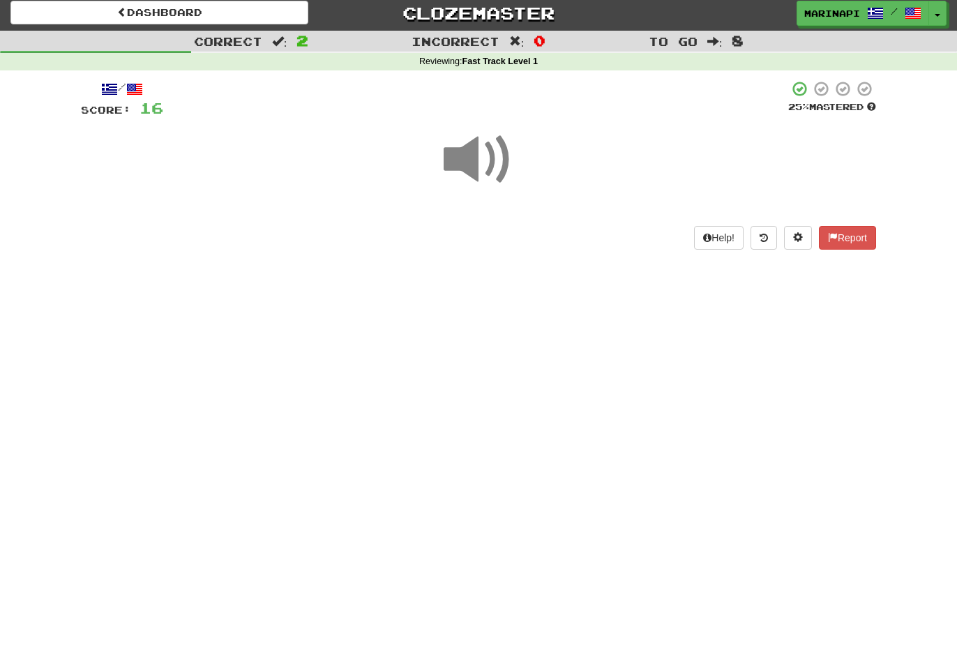
click at [498, 172] on span at bounding box center [479, 160] width 70 height 70
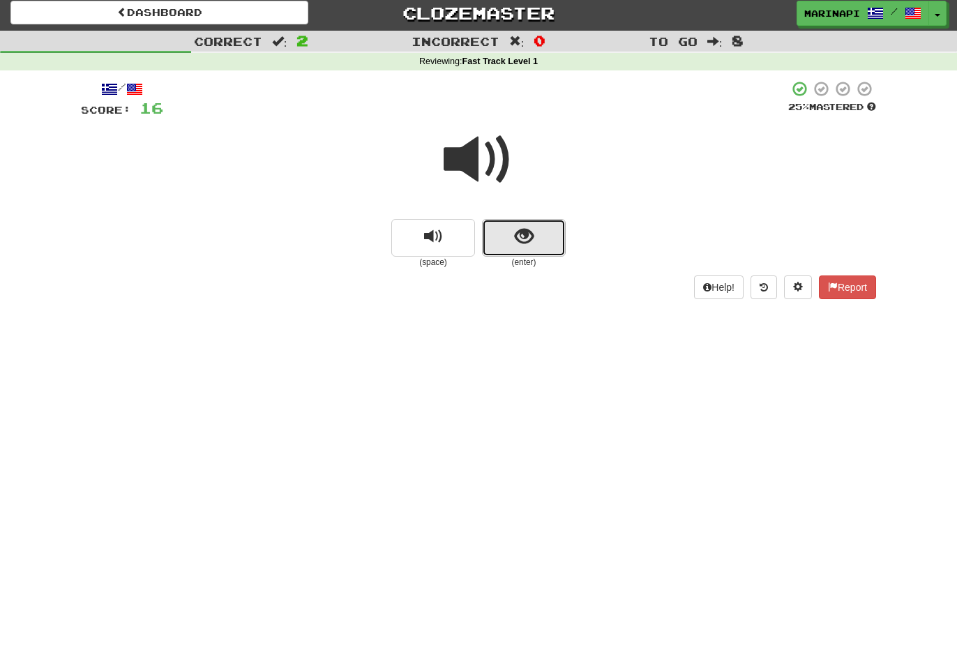
click at [539, 246] on button "show sentence" at bounding box center [524, 238] width 84 height 38
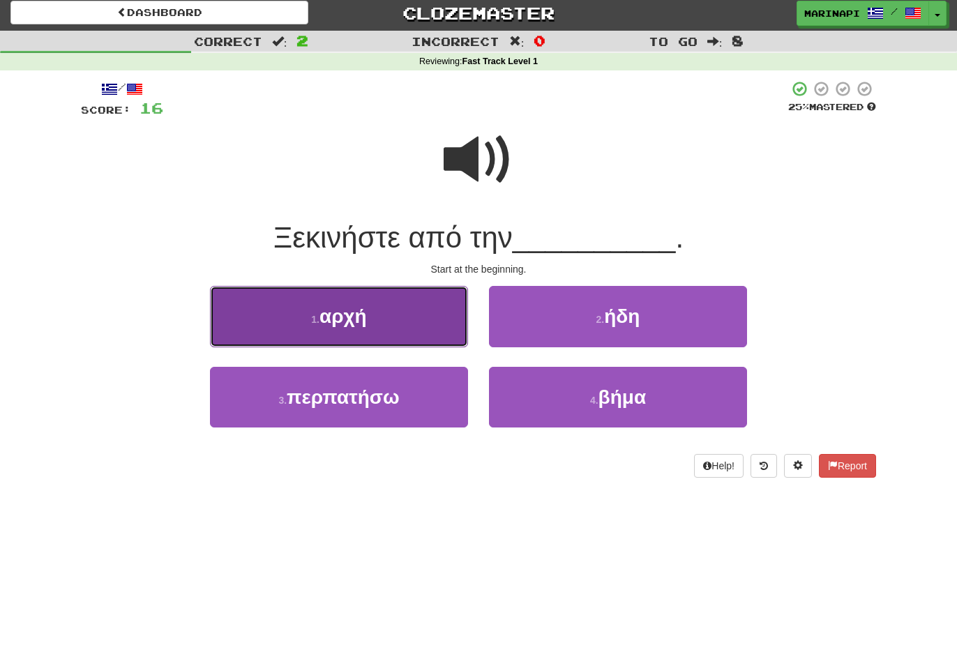
click at [414, 329] on button "1 . αρχή" at bounding box center [339, 316] width 258 height 61
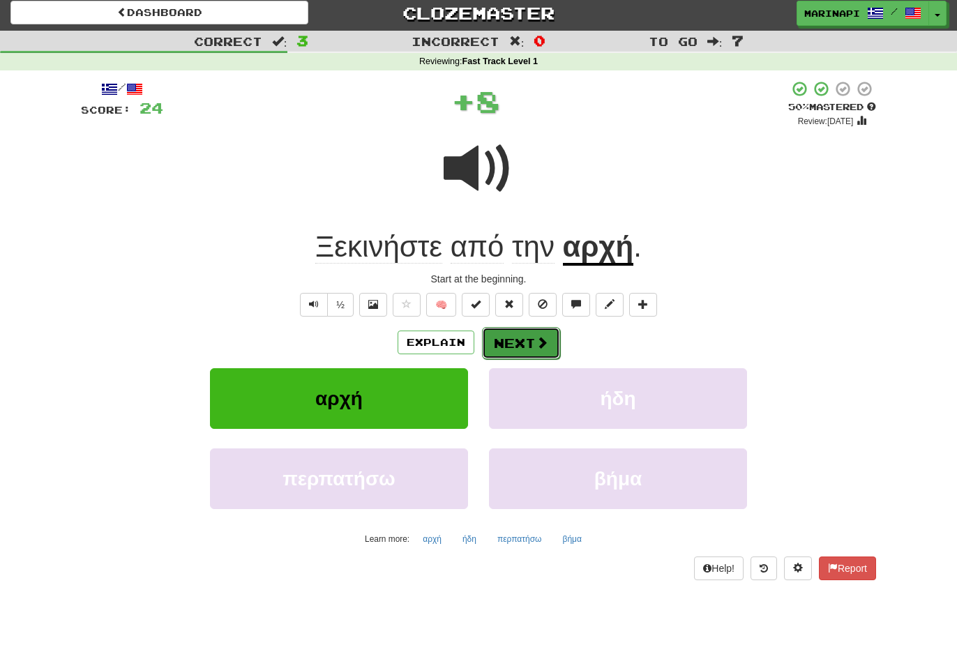
click at [551, 345] on button "Next" at bounding box center [521, 343] width 78 height 32
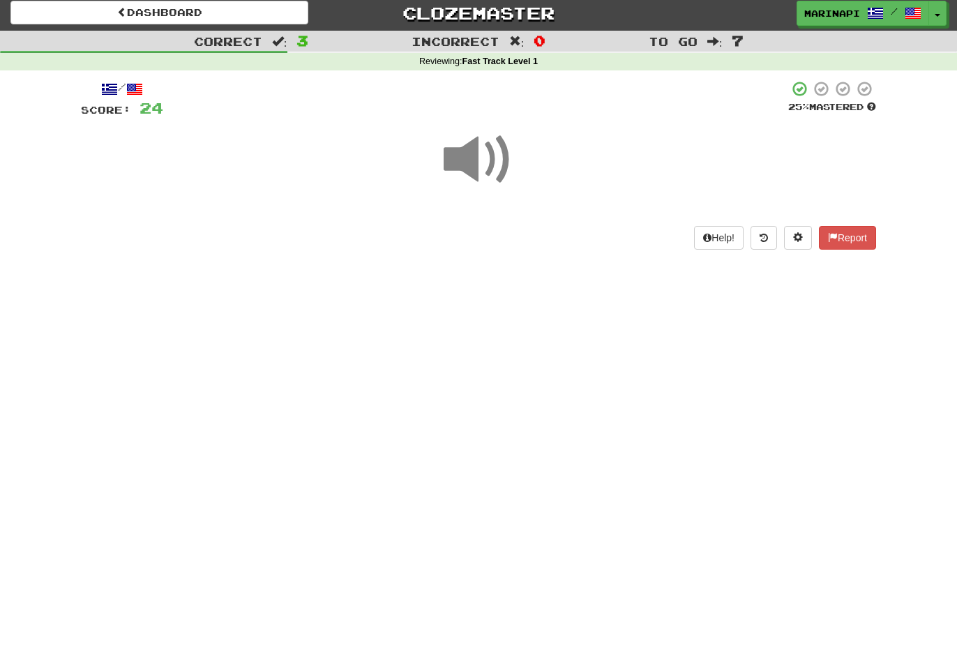
click at [476, 153] on span at bounding box center [479, 160] width 70 height 70
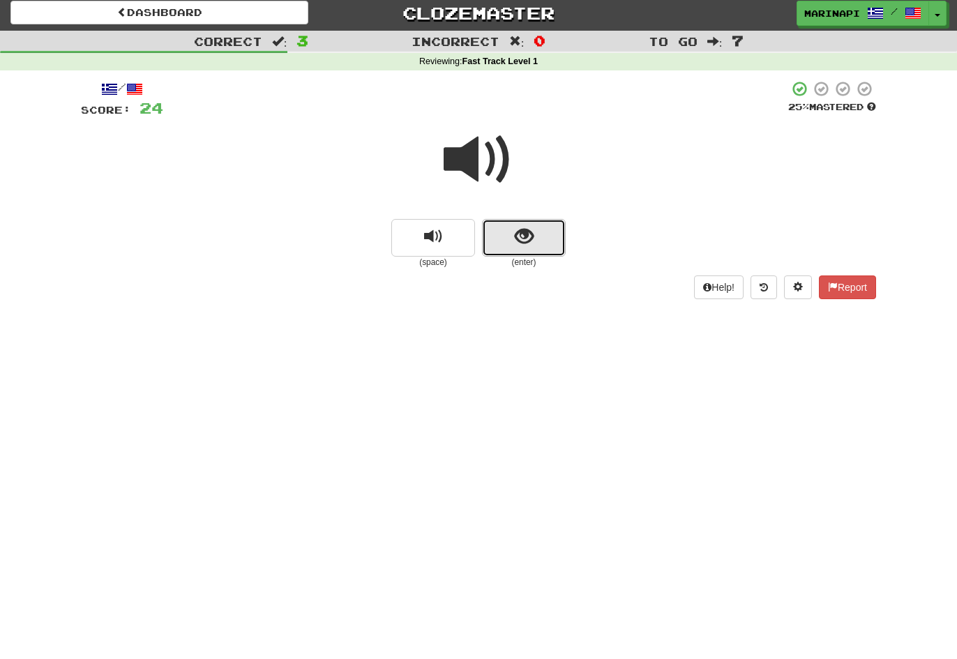
click at [546, 248] on button "show sentence" at bounding box center [524, 238] width 84 height 38
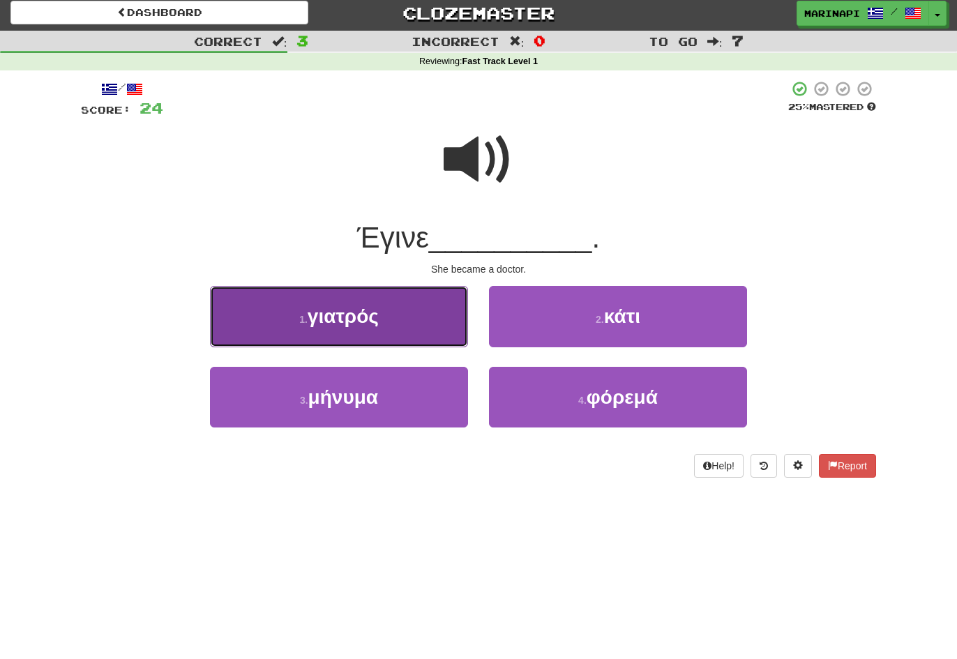
click at [390, 340] on button "1 . γιατρός" at bounding box center [339, 316] width 258 height 61
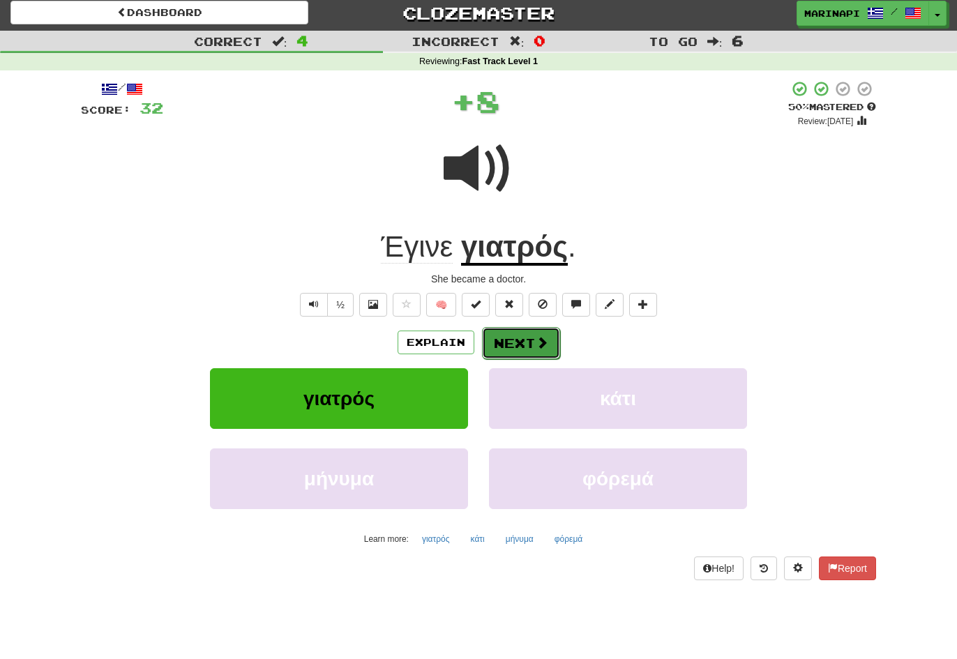
click at [505, 342] on button "Next" at bounding box center [521, 343] width 78 height 32
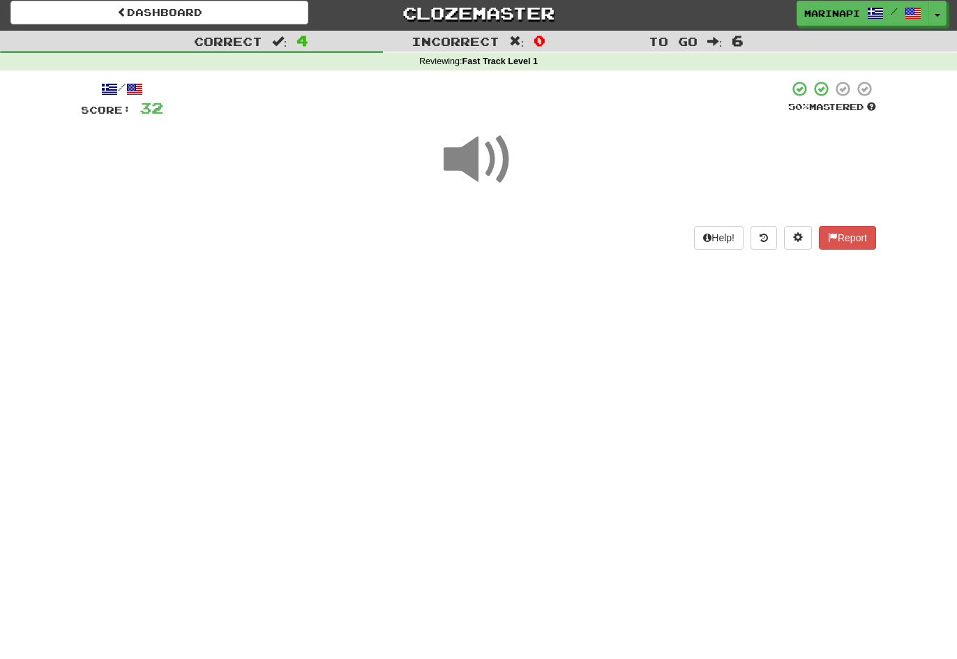
click at [482, 185] on span at bounding box center [479, 160] width 70 height 70
click at [481, 185] on span at bounding box center [479, 160] width 70 height 70
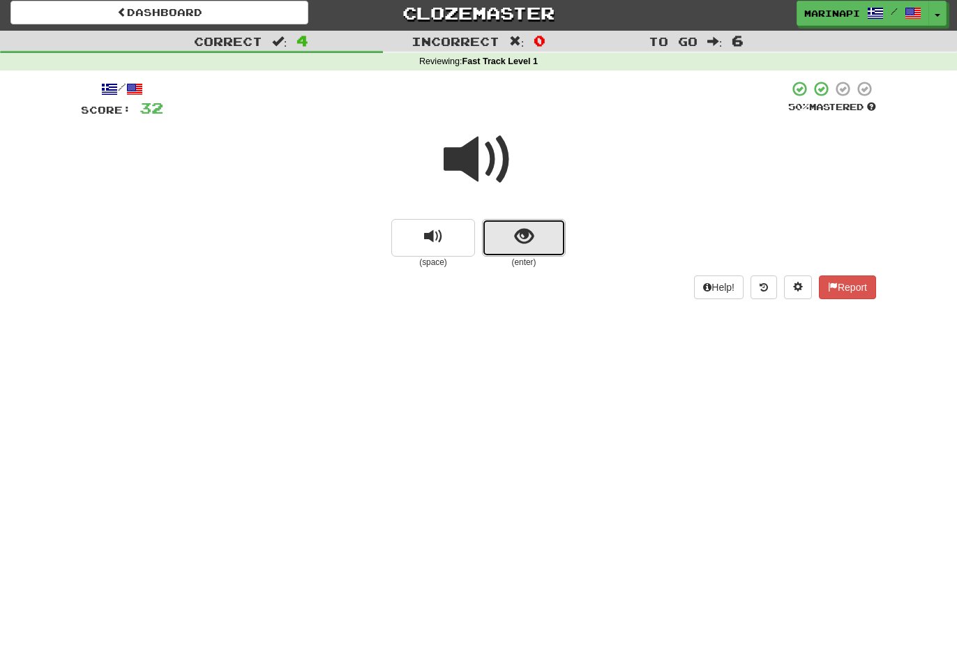
click at [506, 231] on button "show sentence" at bounding box center [524, 238] width 84 height 38
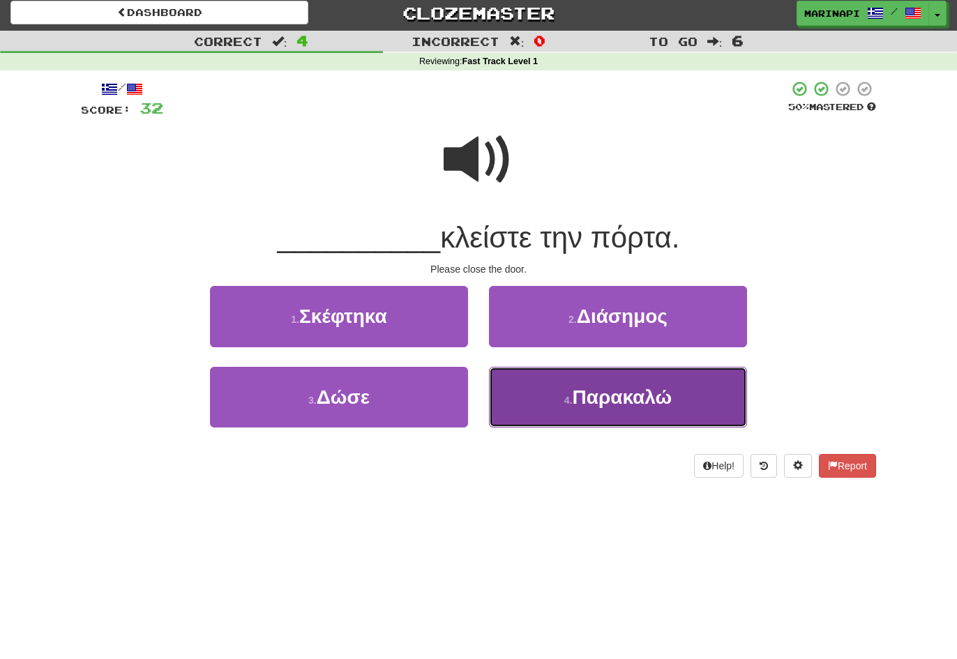
click at [547, 398] on button "4 . Παρακαλώ" at bounding box center [618, 397] width 258 height 61
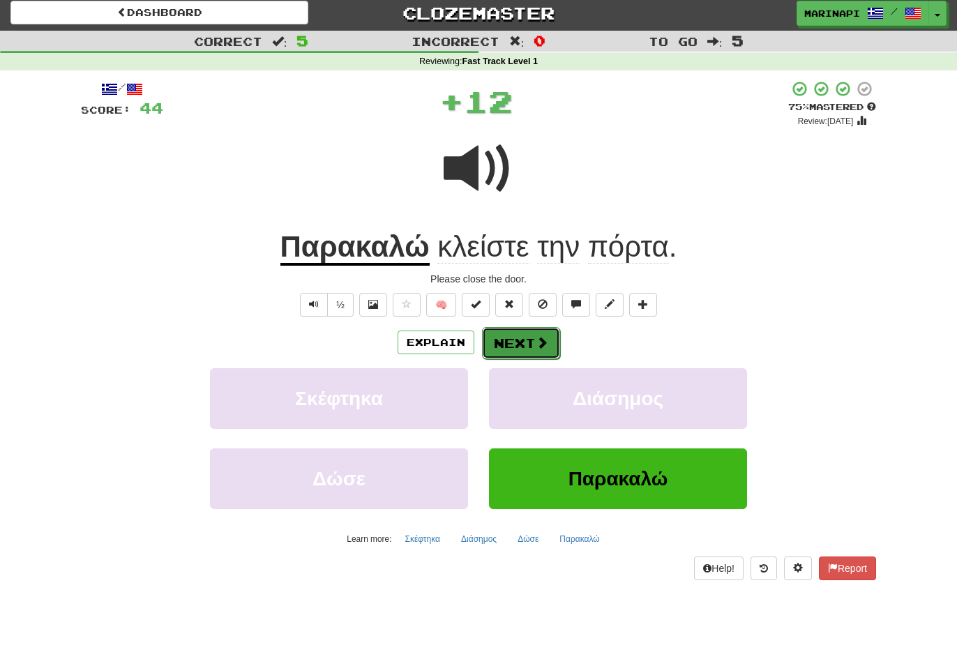
click at [507, 341] on button "Next" at bounding box center [521, 343] width 78 height 32
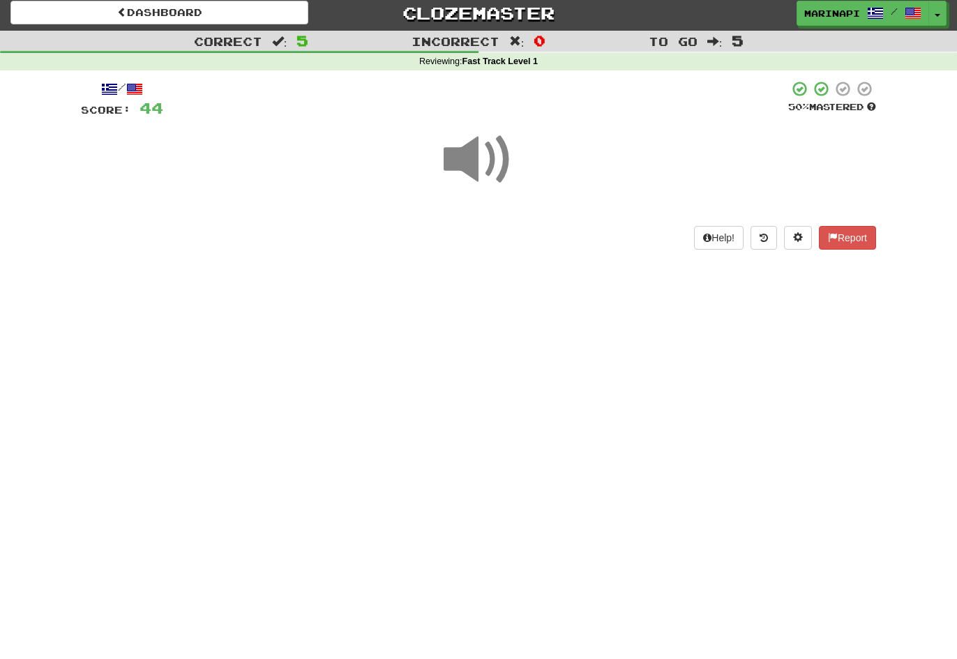
click at [495, 164] on span at bounding box center [479, 160] width 70 height 70
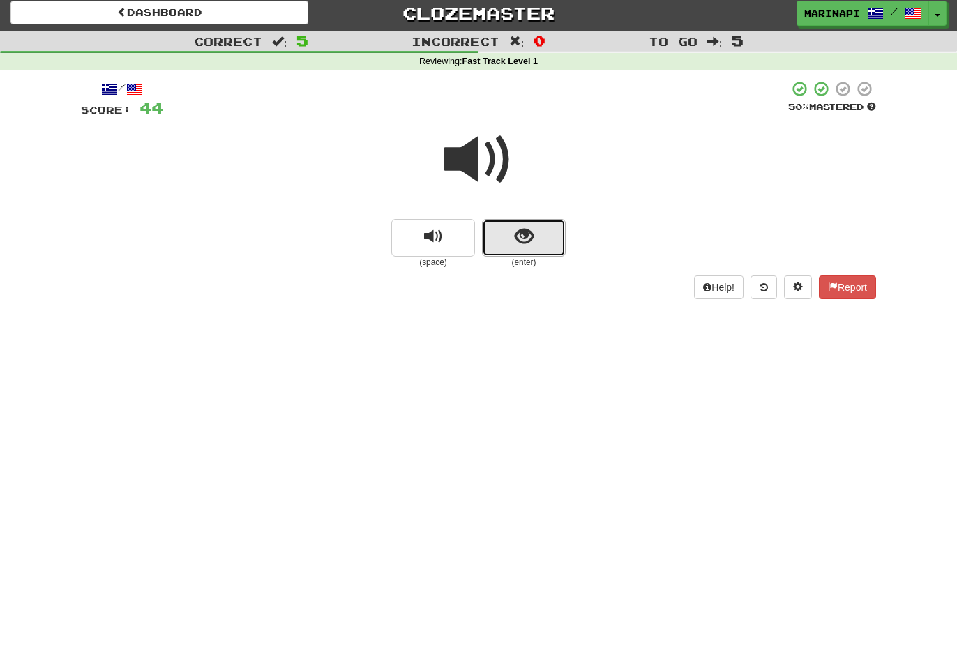
click at [530, 241] on span "show sentence" at bounding box center [524, 236] width 19 height 19
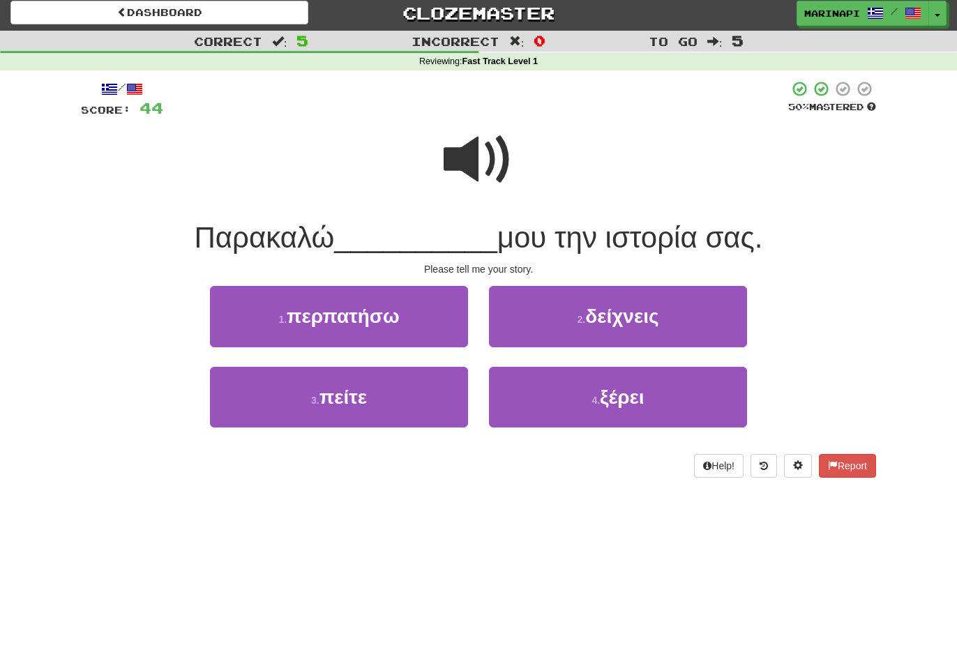
click at [475, 152] on span at bounding box center [479, 160] width 70 height 70
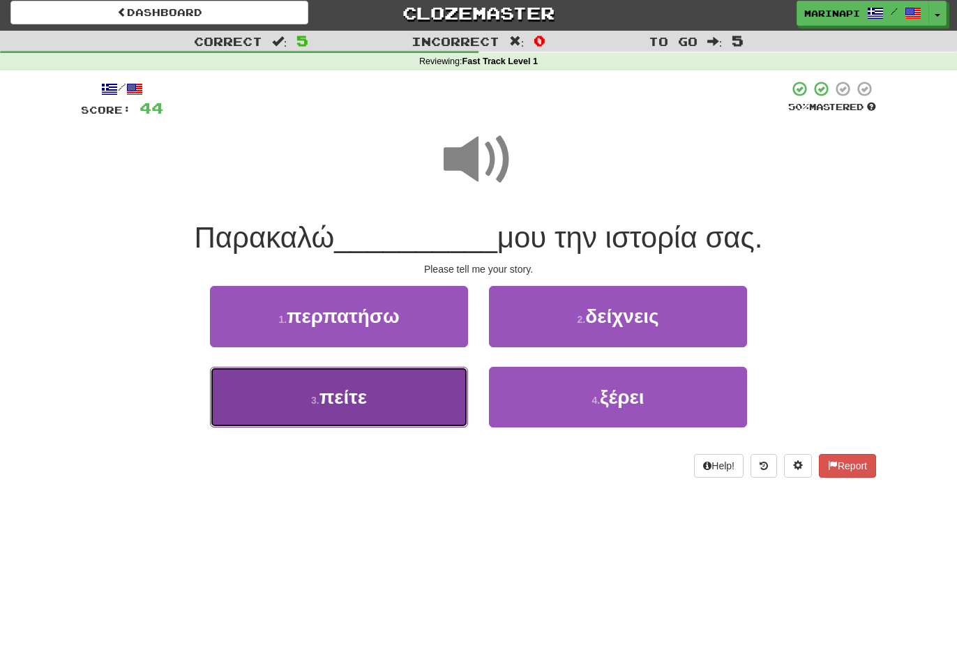
click at [403, 403] on button "3 . πείτε" at bounding box center [339, 397] width 258 height 61
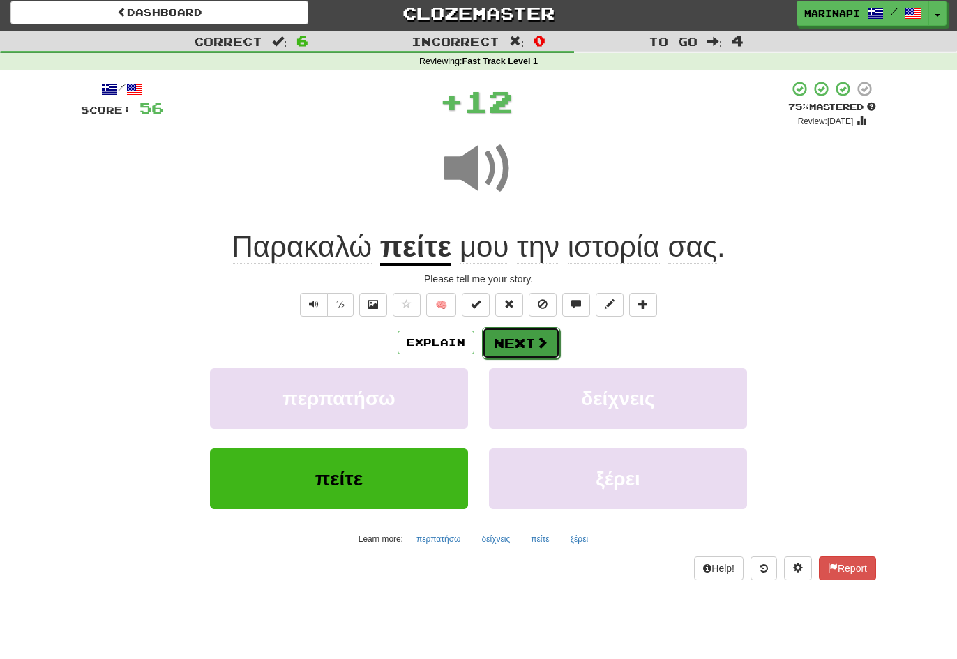
click at [521, 336] on button "Next" at bounding box center [521, 343] width 78 height 32
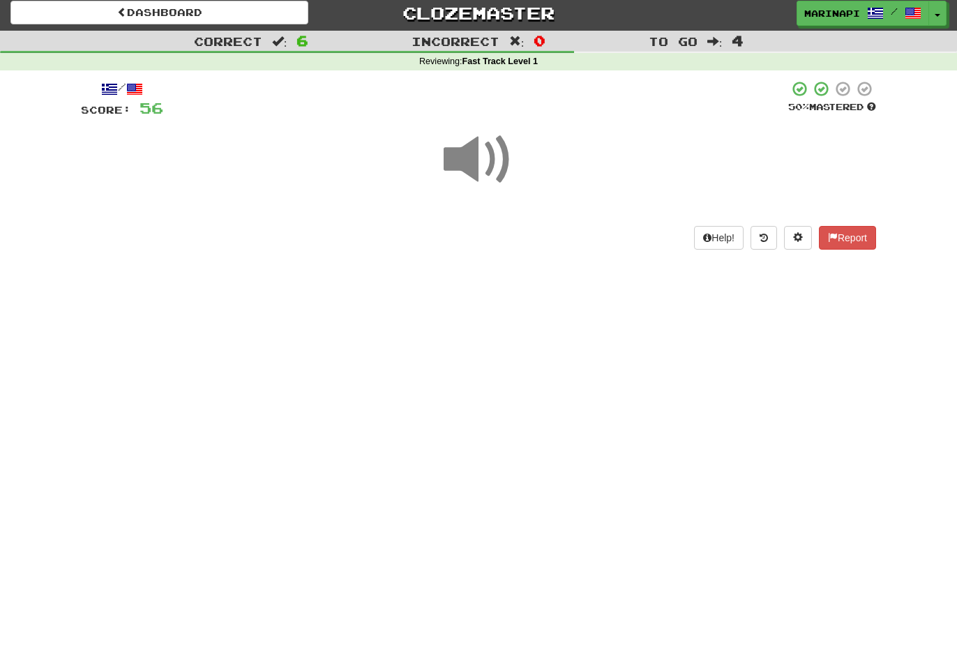
click at [493, 163] on span at bounding box center [479, 160] width 70 height 70
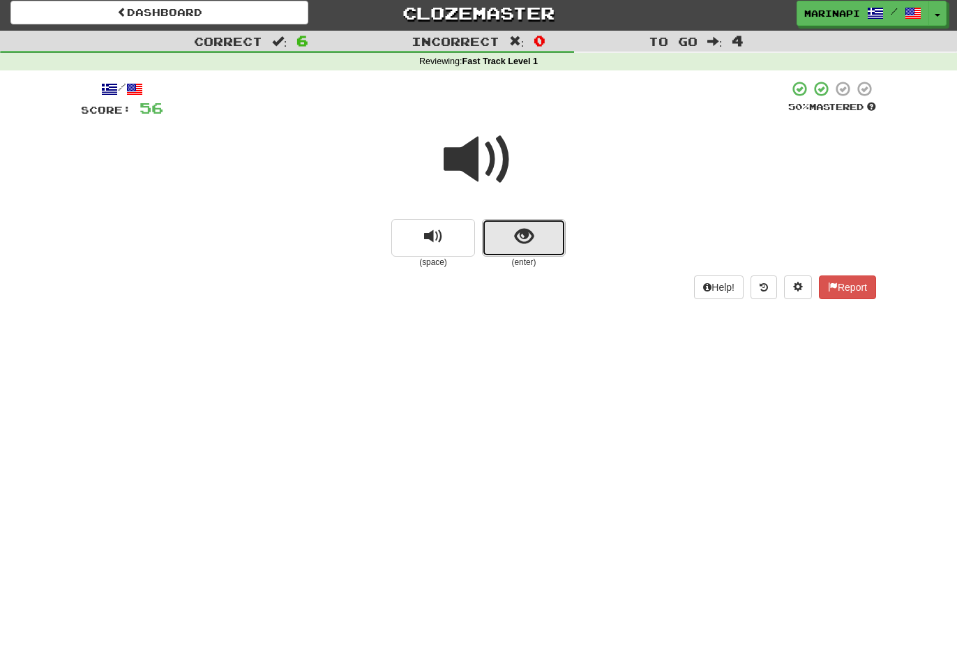
click at [502, 241] on button "show sentence" at bounding box center [524, 238] width 84 height 38
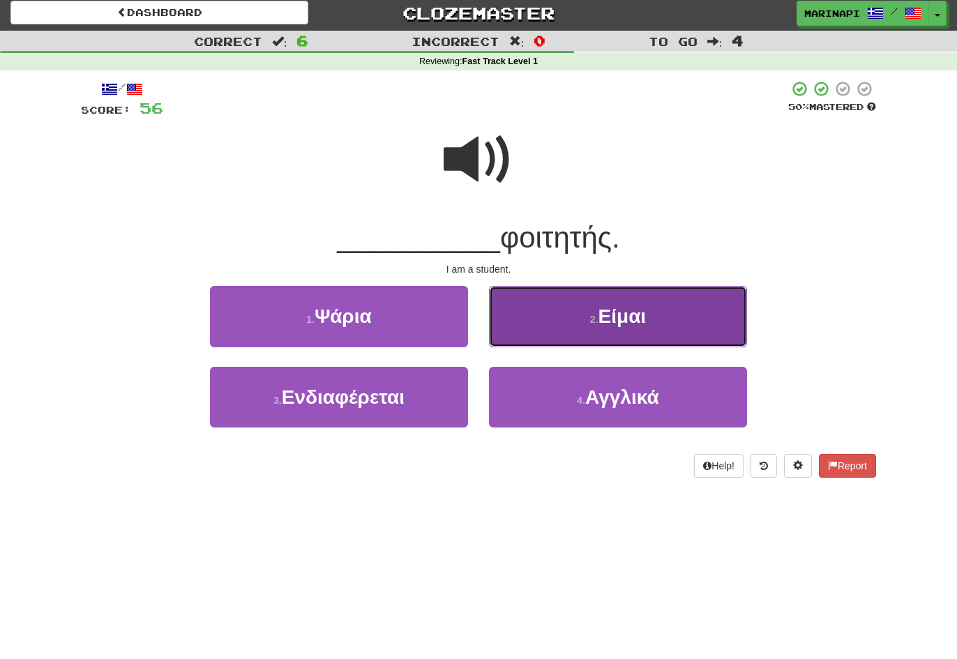
click at [542, 335] on button "2 . Είμαι" at bounding box center [618, 316] width 258 height 61
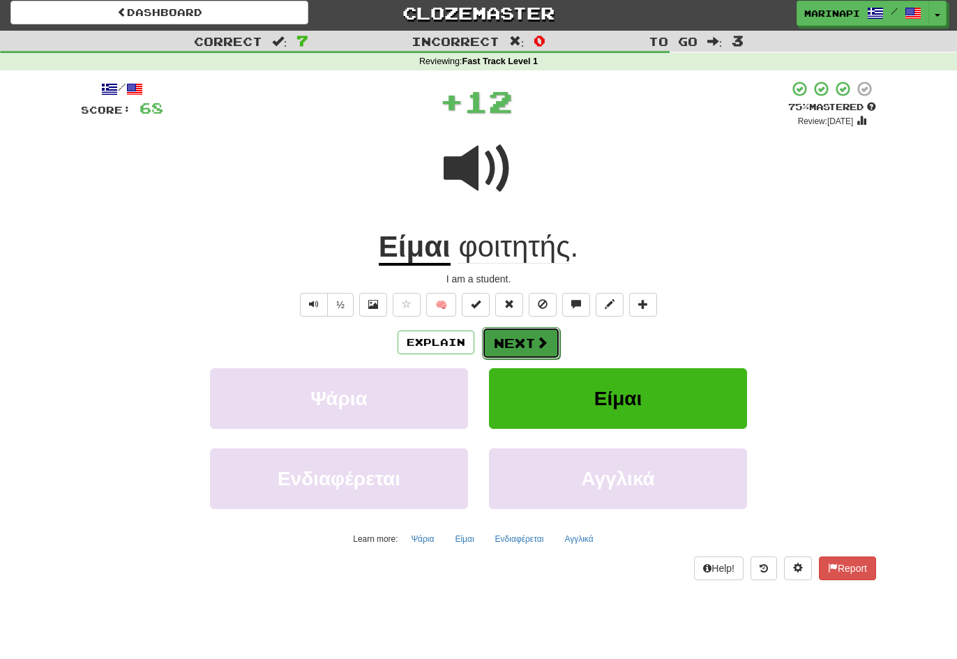
click at [534, 345] on button "Next" at bounding box center [521, 343] width 78 height 32
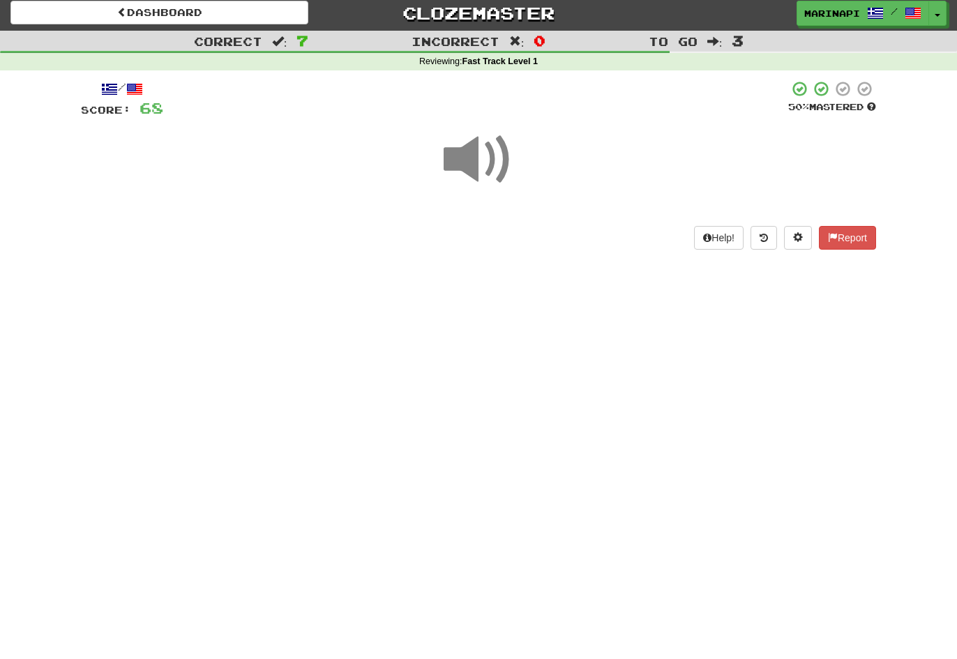
click at [501, 163] on span at bounding box center [479, 160] width 70 height 70
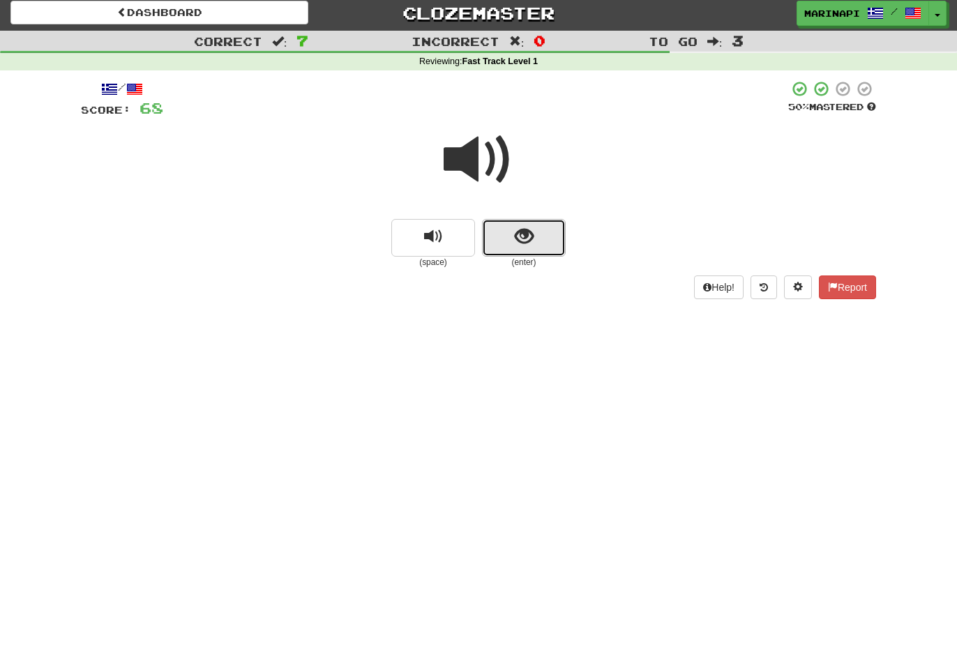
click at [533, 243] on button "show sentence" at bounding box center [524, 238] width 84 height 38
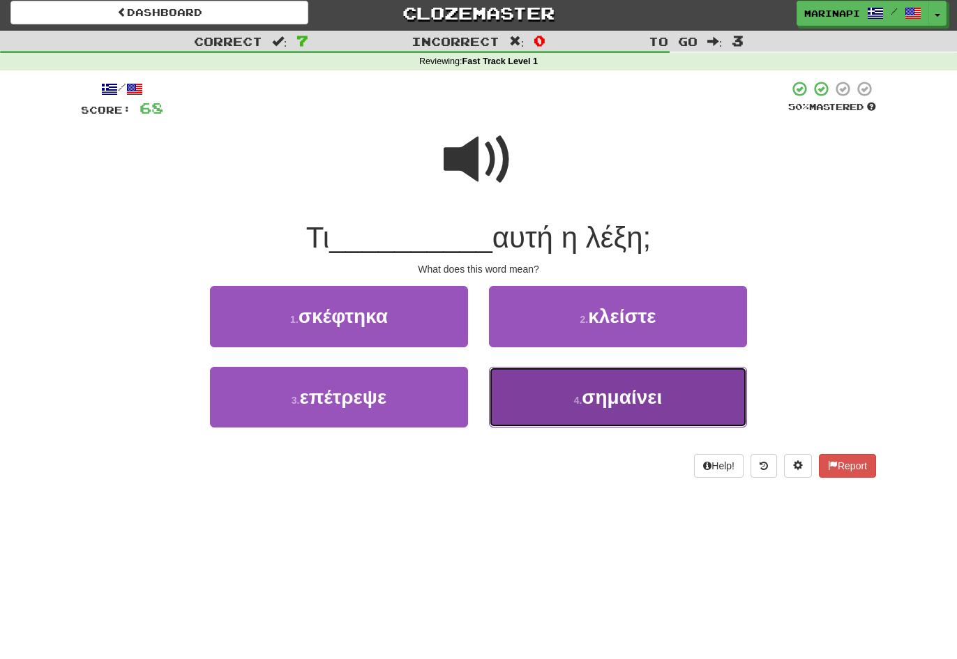
click at [538, 388] on button "4 . σημαίνει" at bounding box center [618, 397] width 258 height 61
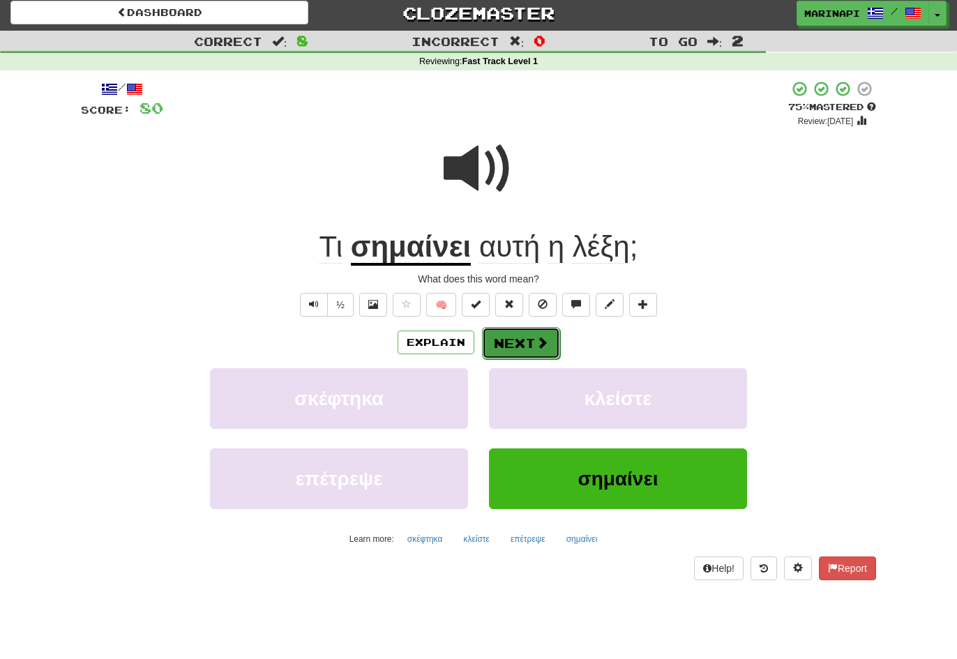
click at [514, 335] on button "Next" at bounding box center [521, 343] width 78 height 32
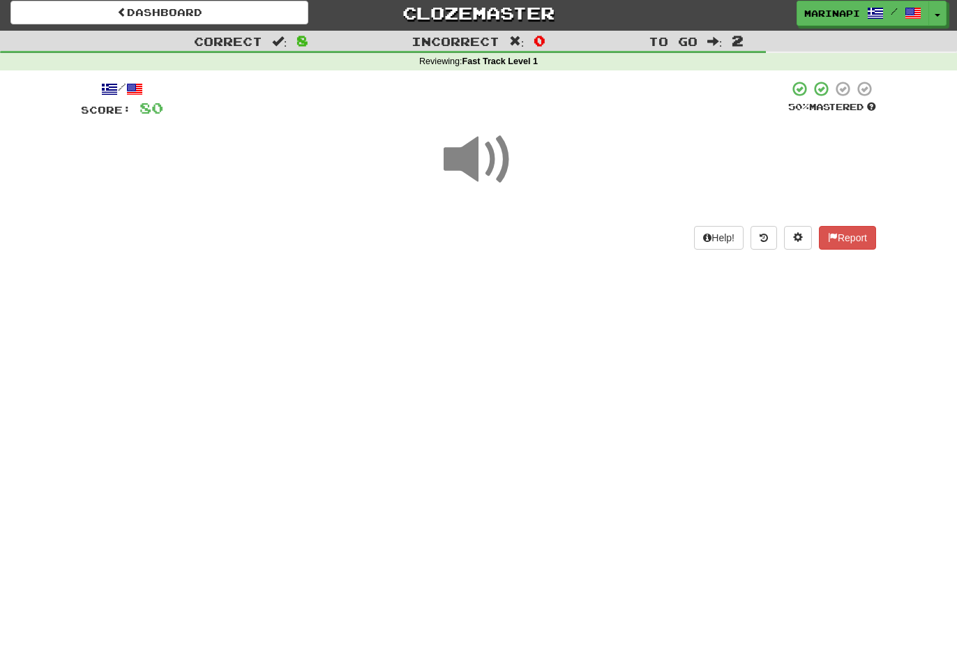
click at [488, 171] on span at bounding box center [479, 160] width 70 height 70
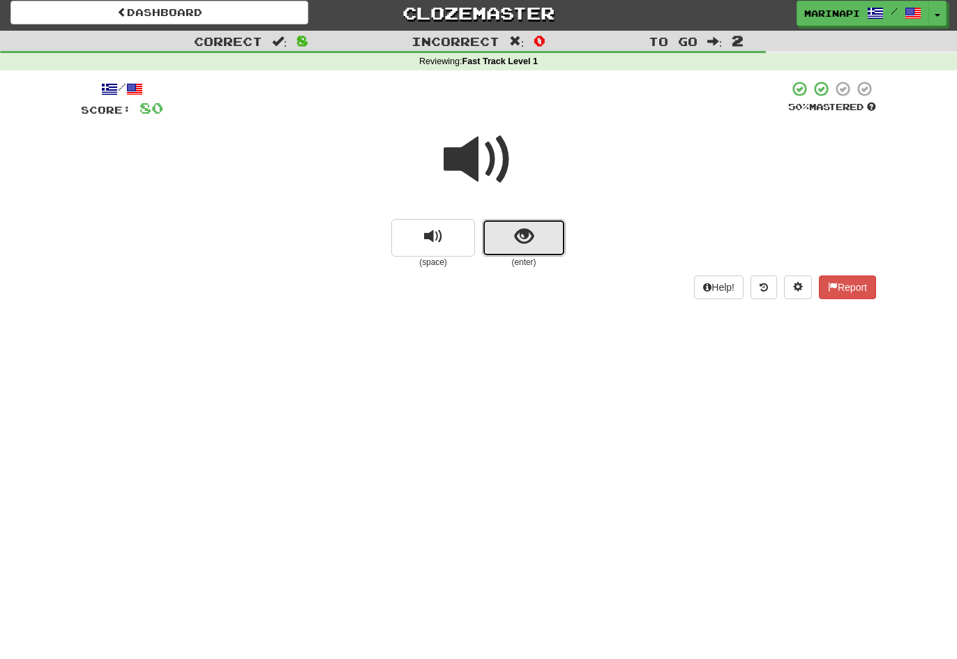
click at [511, 253] on button "show sentence" at bounding box center [524, 238] width 84 height 38
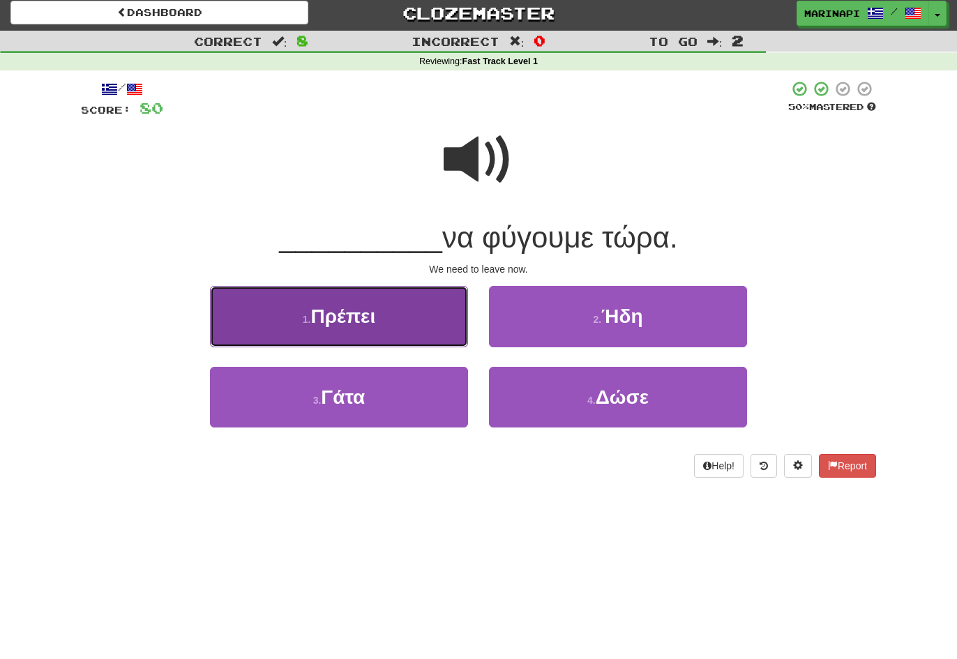
click at [436, 332] on button "1 . Πρέπει" at bounding box center [339, 316] width 258 height 61
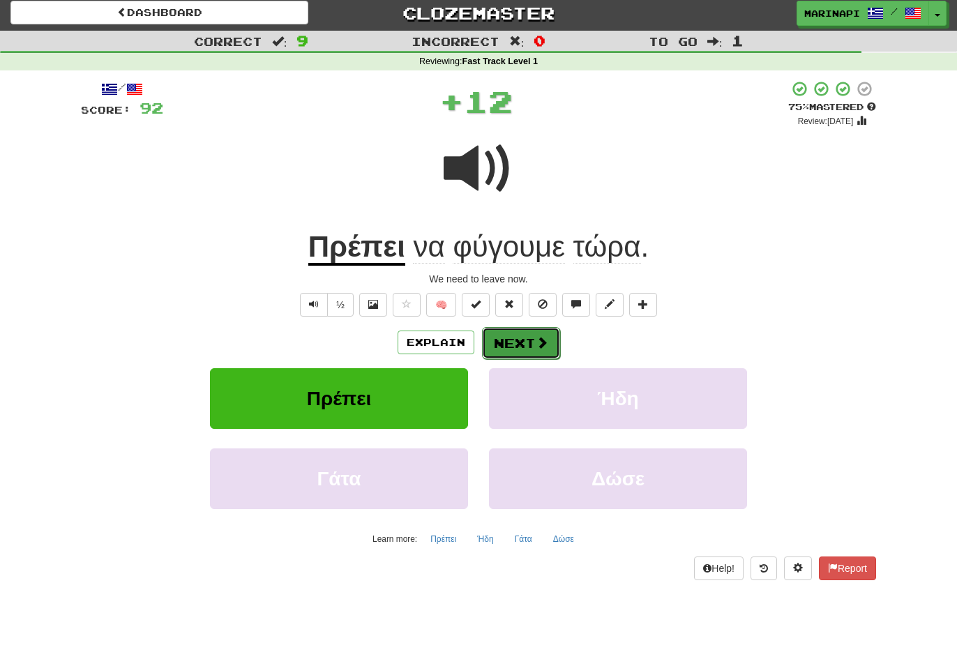
click at [524, 343] on button "Next" at bounding box center [521, 343] width 78 height 32
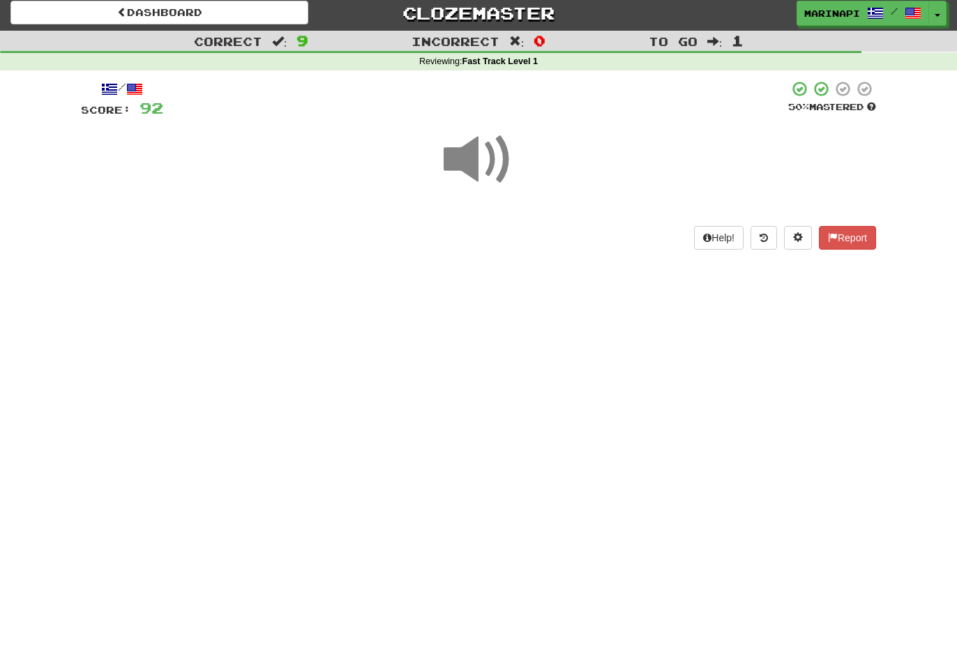
click at [483, 144] on span at bounding box center [479, 160] width 70 height 70
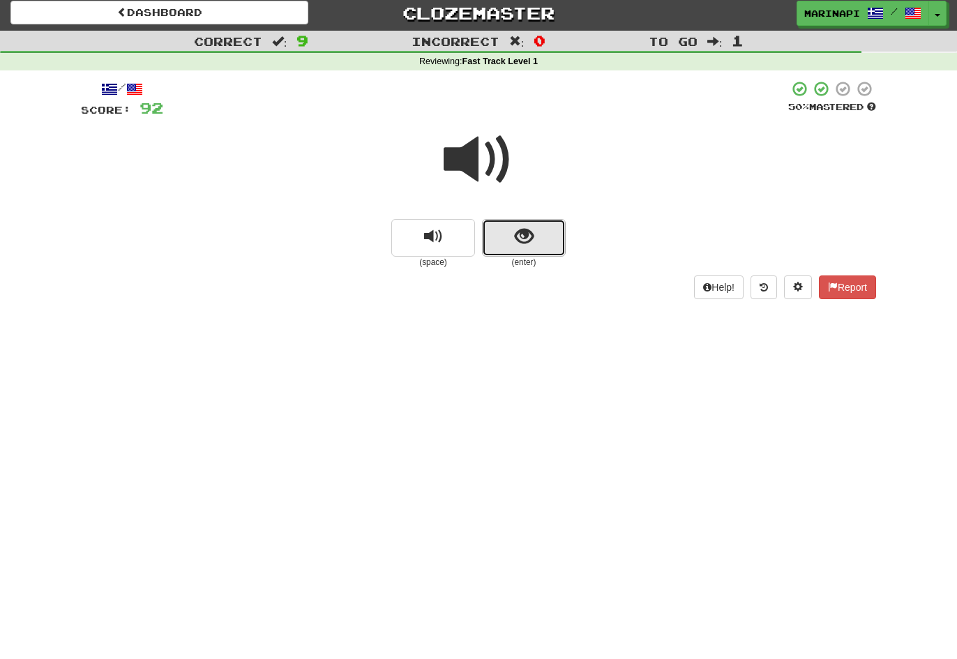
click at [511, 241] on button "show sentence" at bounding box center [524, 238] width 84 height 38
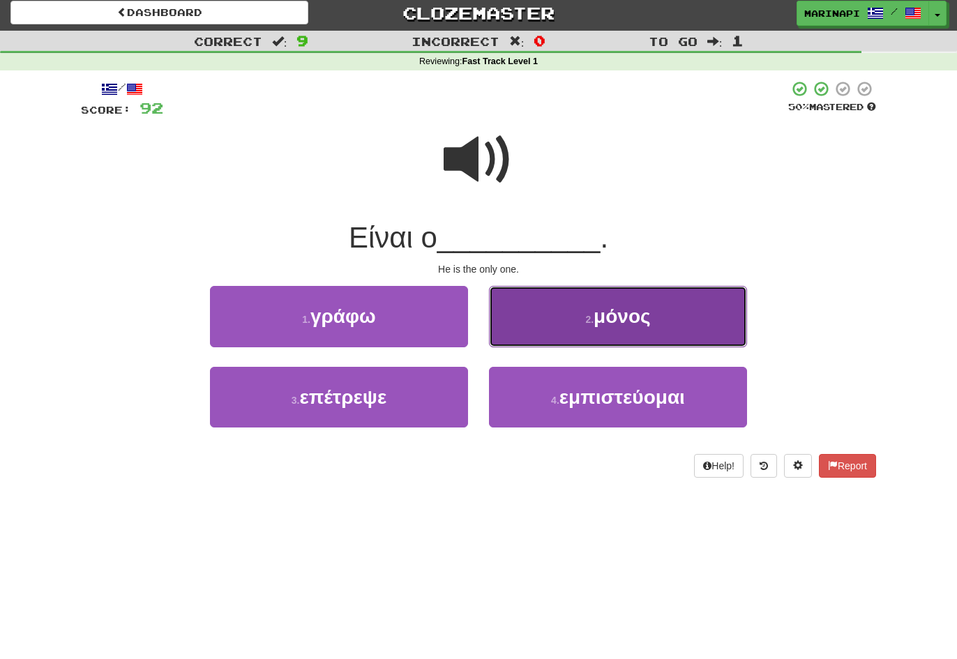
click at [564, 329] on button "2 . μόνος" at bounding box center [618, 316] width 258 height 61
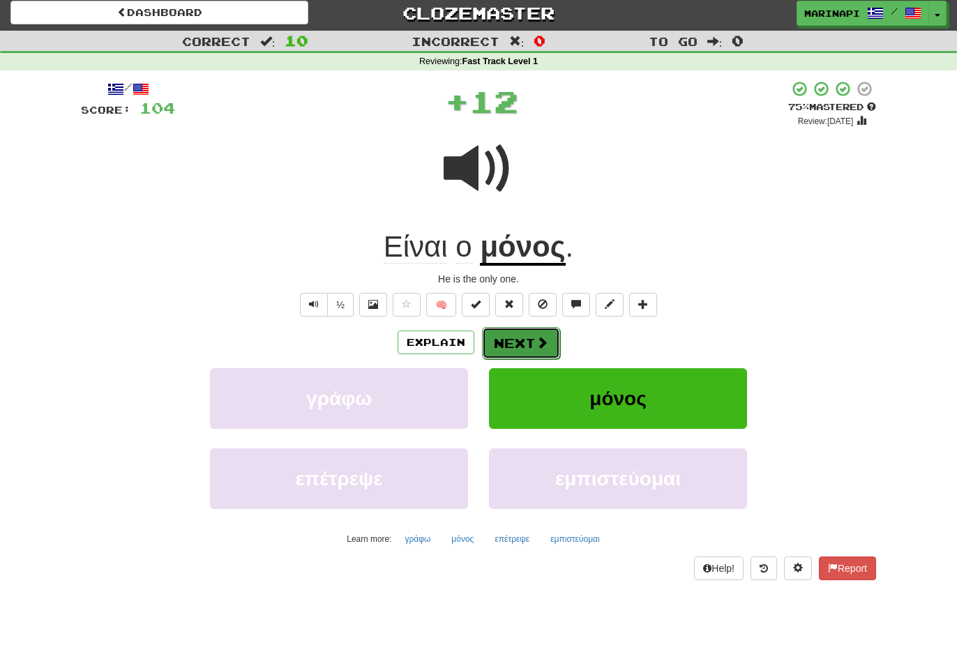
click at [541, 334] on button "Next" at bounding box center [521, 343] width 78 height 32
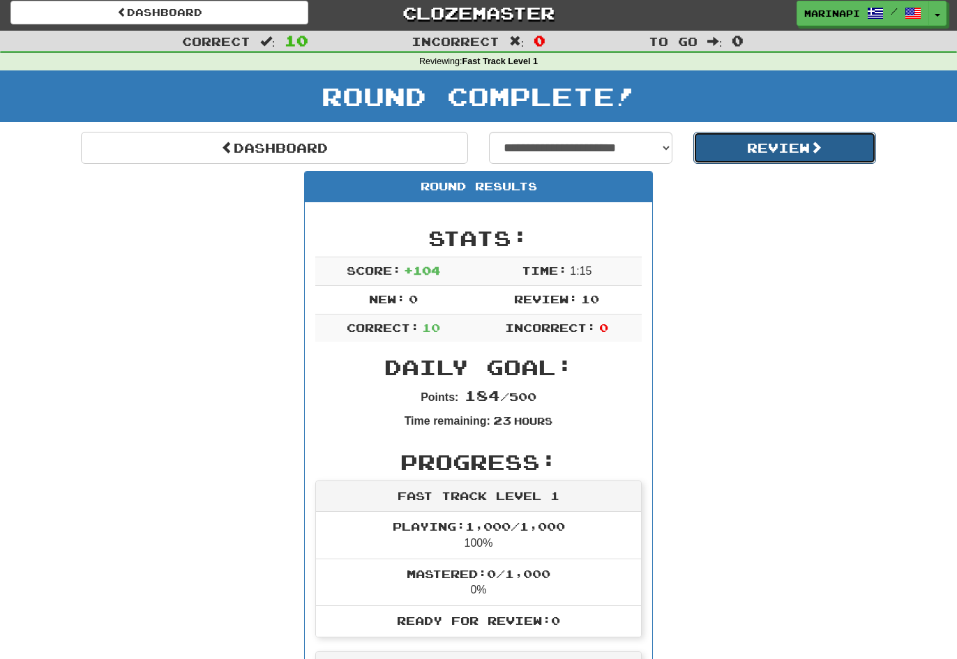
click at [757, 156] on button "Review" at bounding box center [786, 148] width 184 height 32
